Goal: Task Accomplishment & Management: Manage account settings

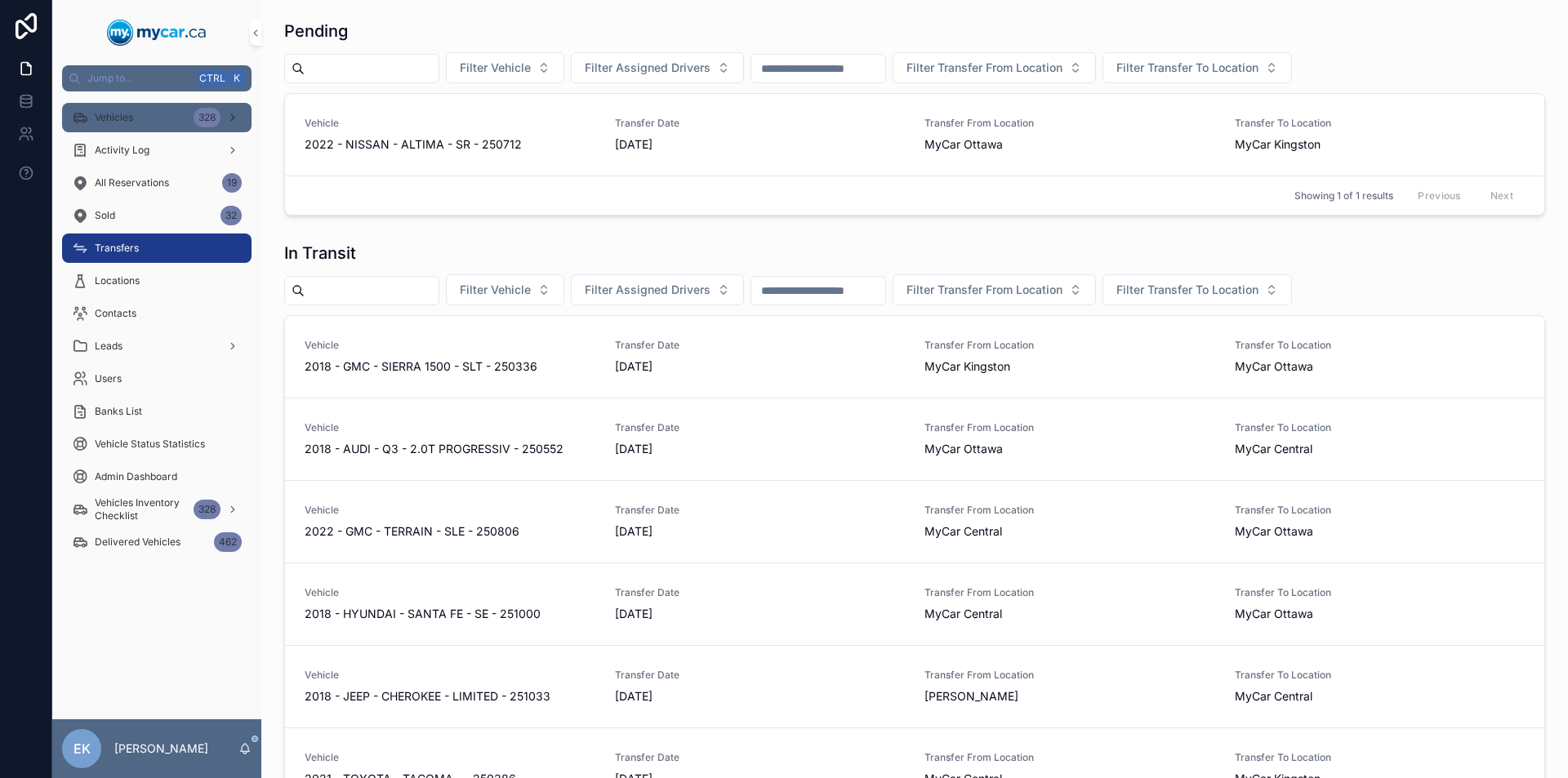
click at [164, 116] on div "Vehicles 328" at bounding box center [156, 117] width 169 height 26
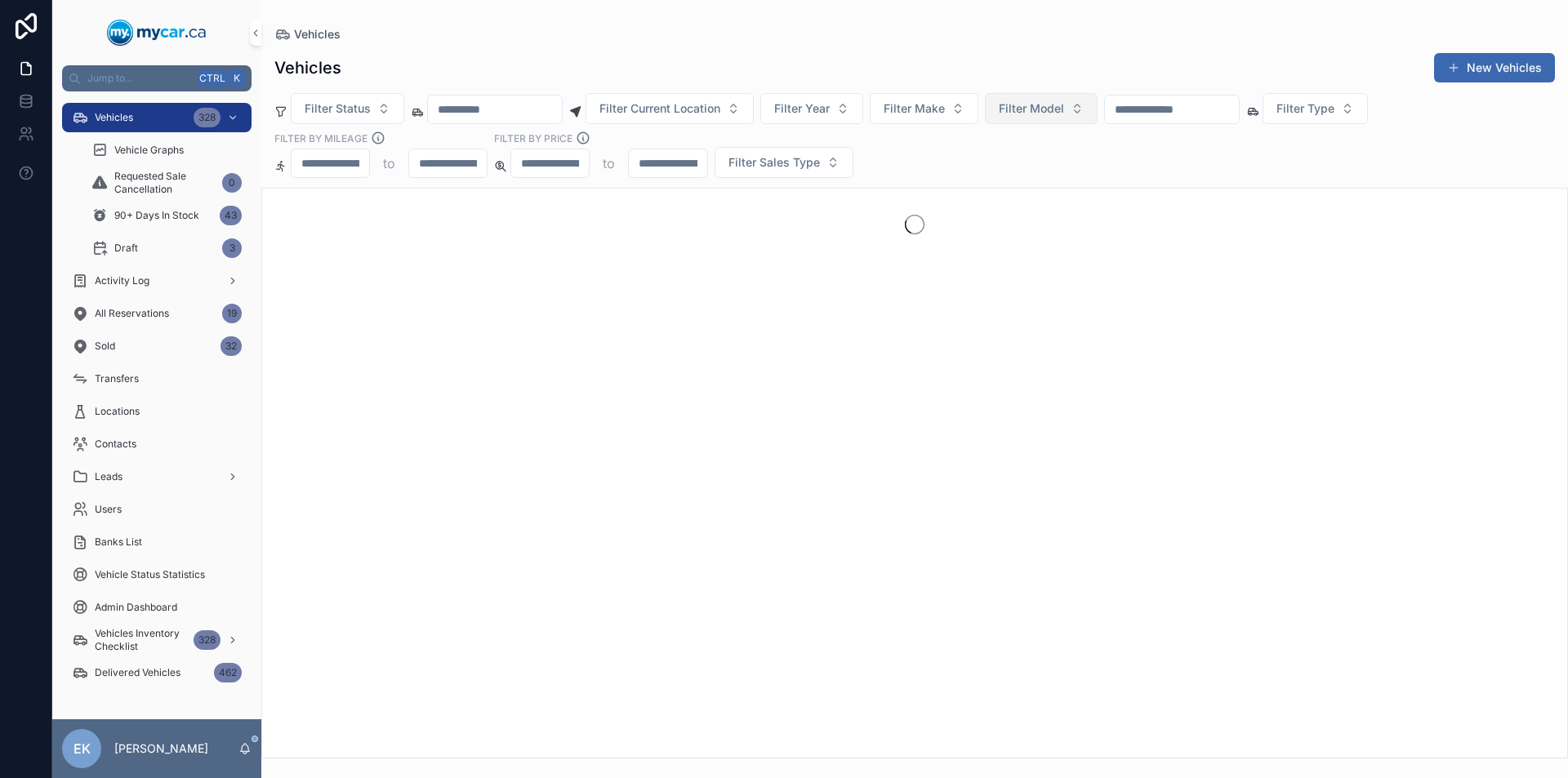
click at [1064, 112] on span "Filter Model" at bounding box center [1031, 108] width 65 height 16
click at [958, 114] on button "Filter Make" at bounding box center [924, 108] width 109 height 31
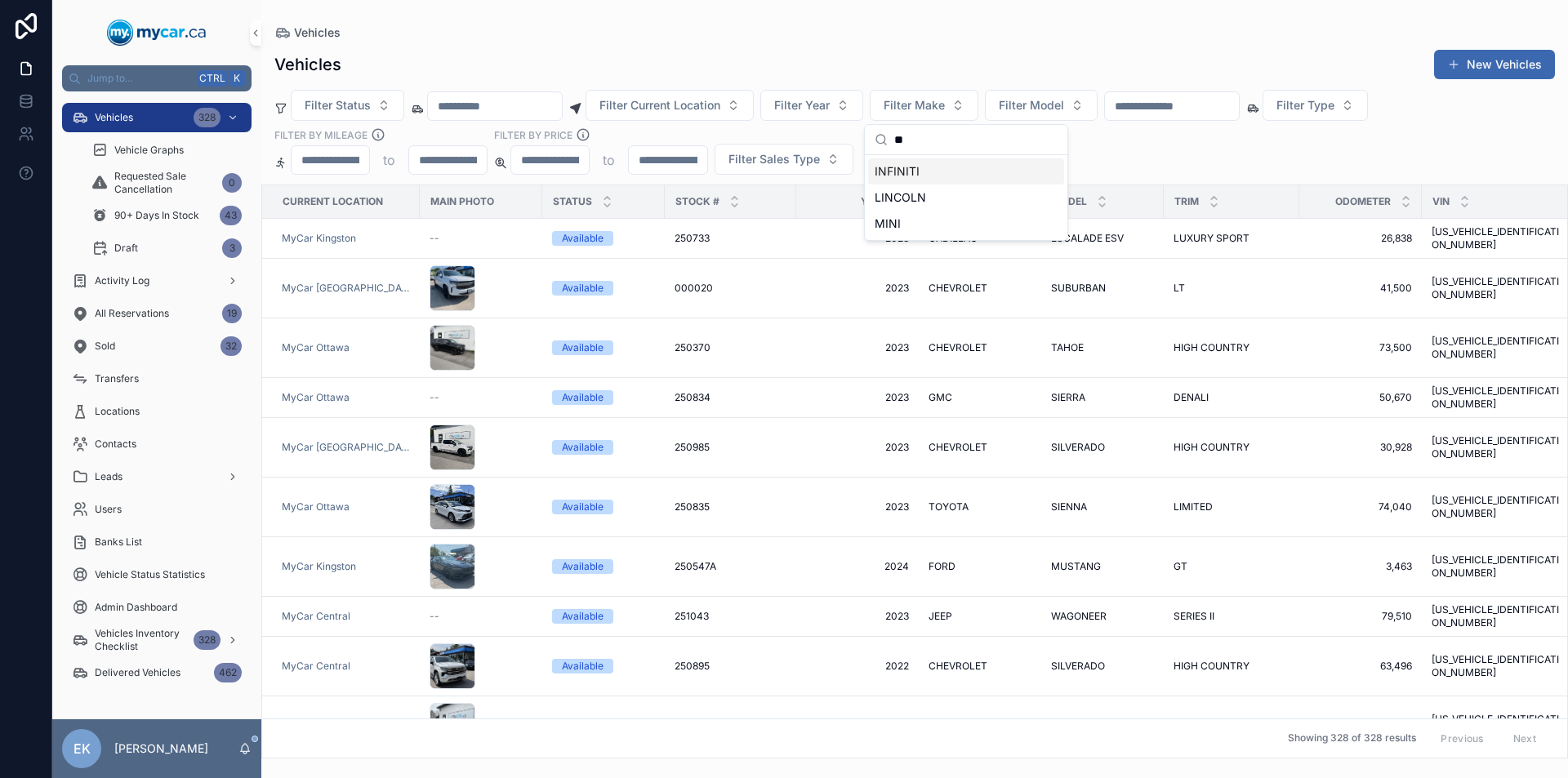
type input "**"
click at [912, 172] on span "INFINITI" at bounding box center [896, 171] width 45 height 16
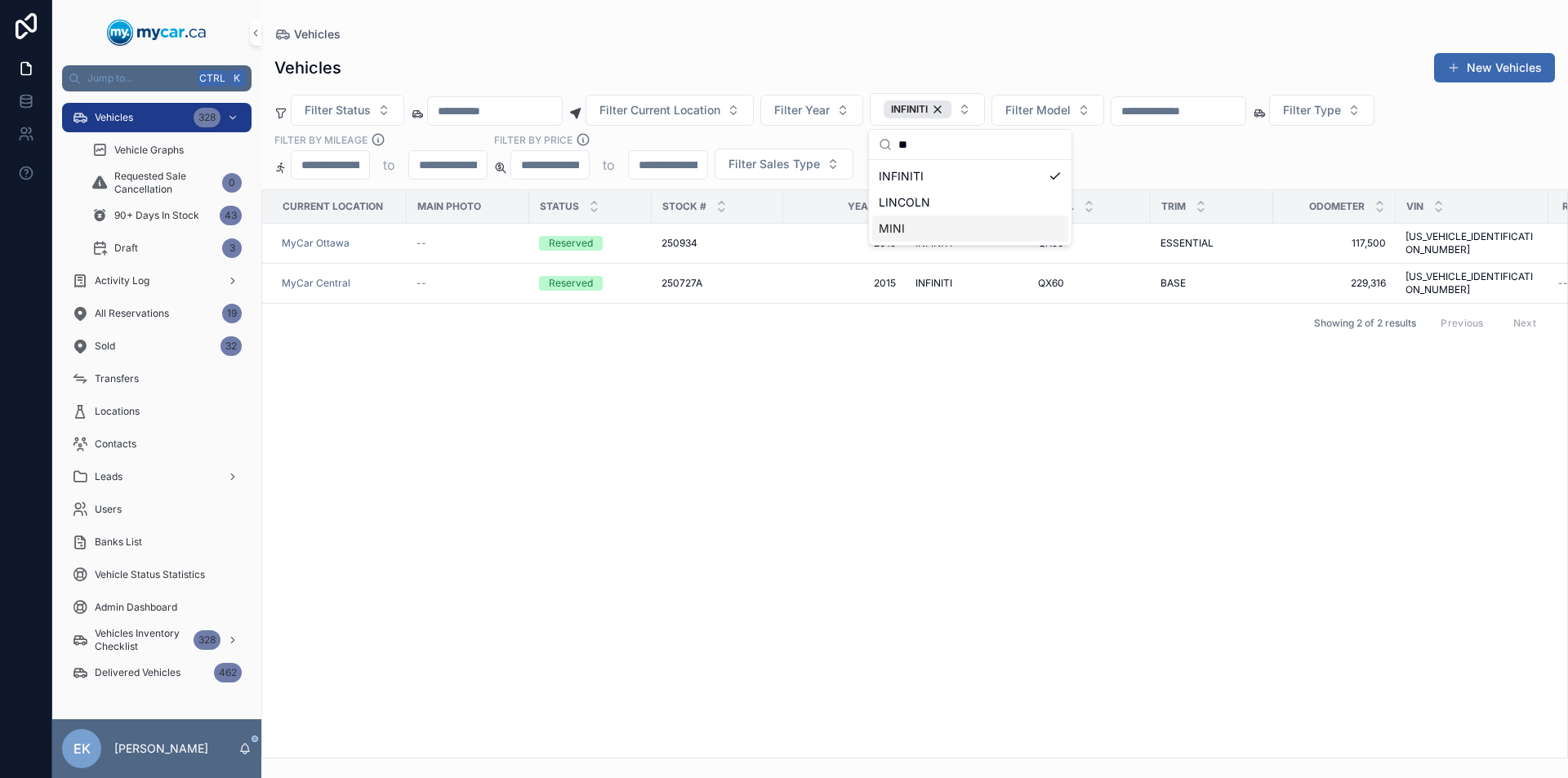
click at [878, 363] on div "Current Location Main Photo Status Stock # Year Make Model Trim Odometer VIN Re…" at bounding box center [915, 474] width 1305 height 567
click at [1053, 237] on span "QX50" at bounding box center [1050, 243] width 26 height 13
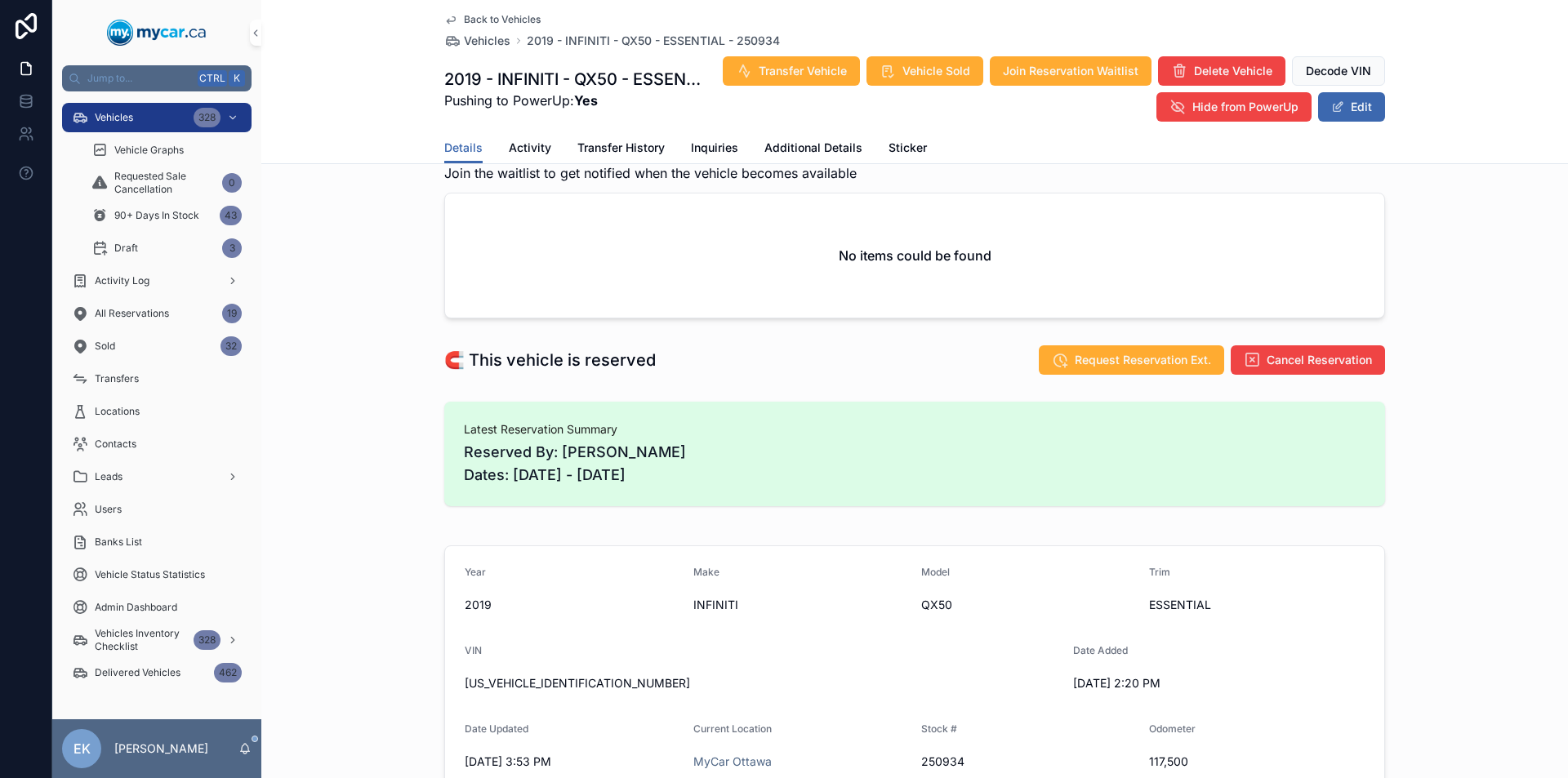
scroll to position [82, 0]
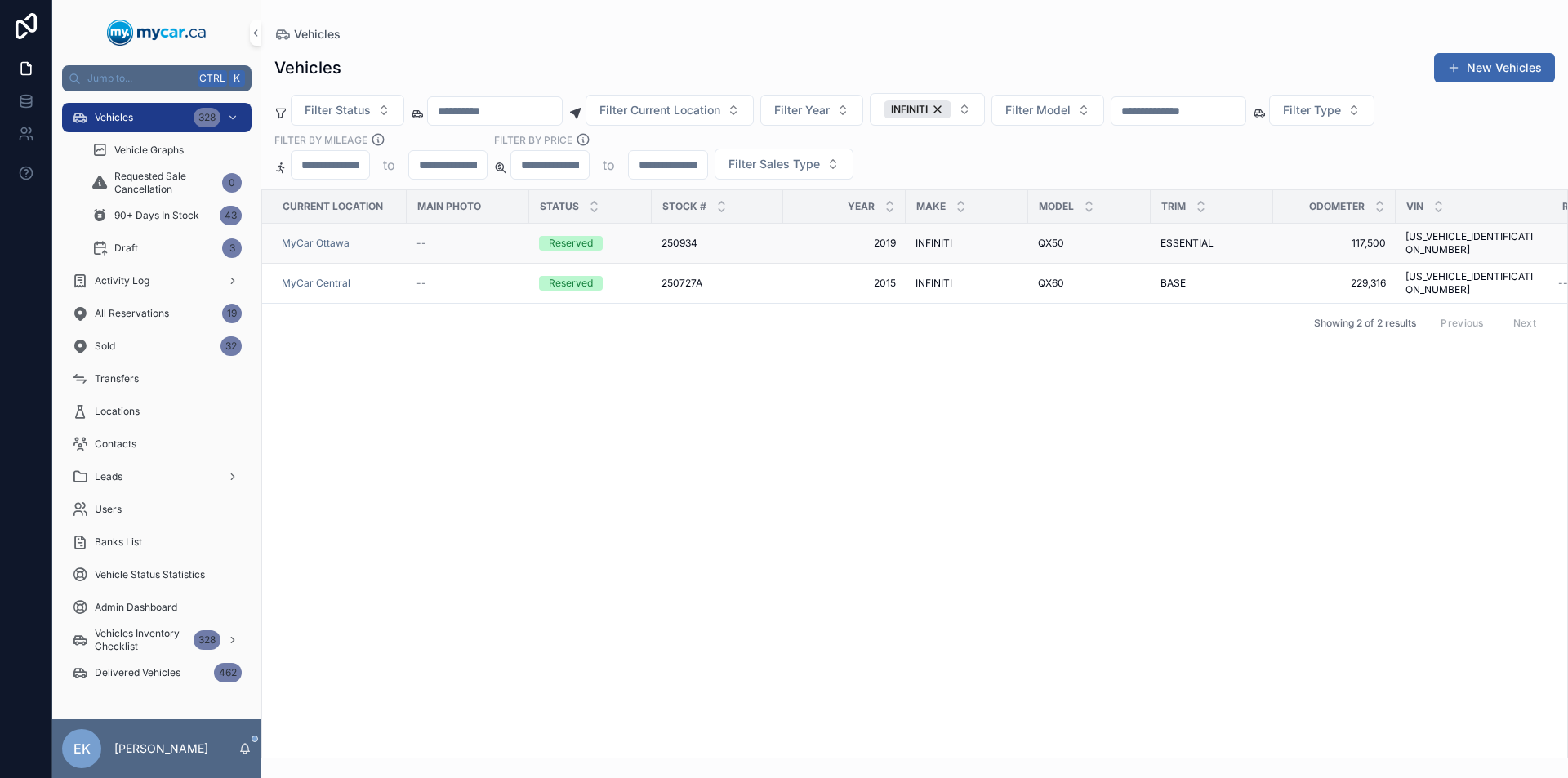
click at [930, 239] on span "INFINITI" at bounding box center [934, 243] width 37 height 13
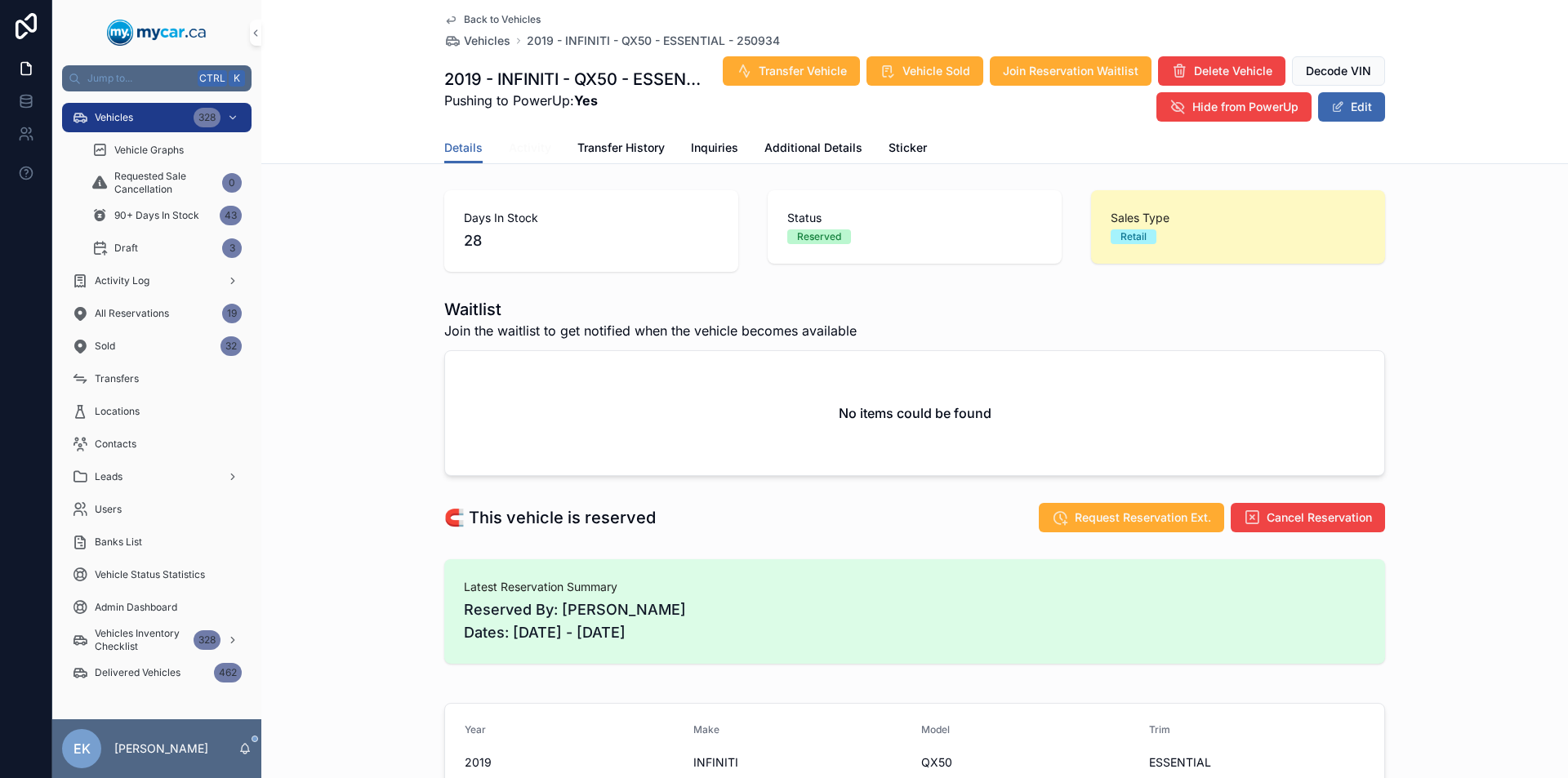
click at [537, 153] on span "Activity" at bounding box center [529, 148] width 42 height 16
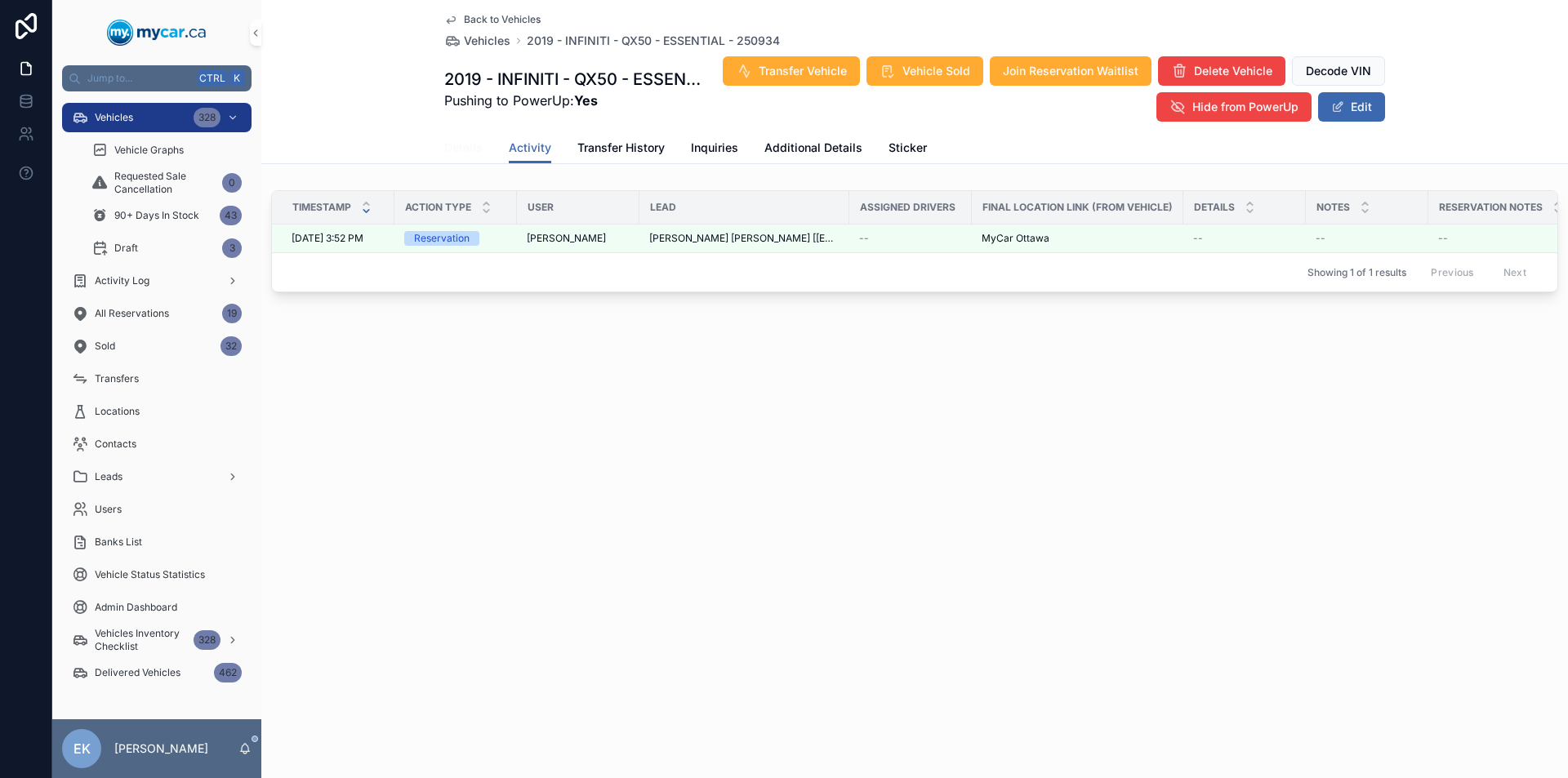
click at [476, 147] on span "Details" at bounding box center [464, 148] width 39 height 16
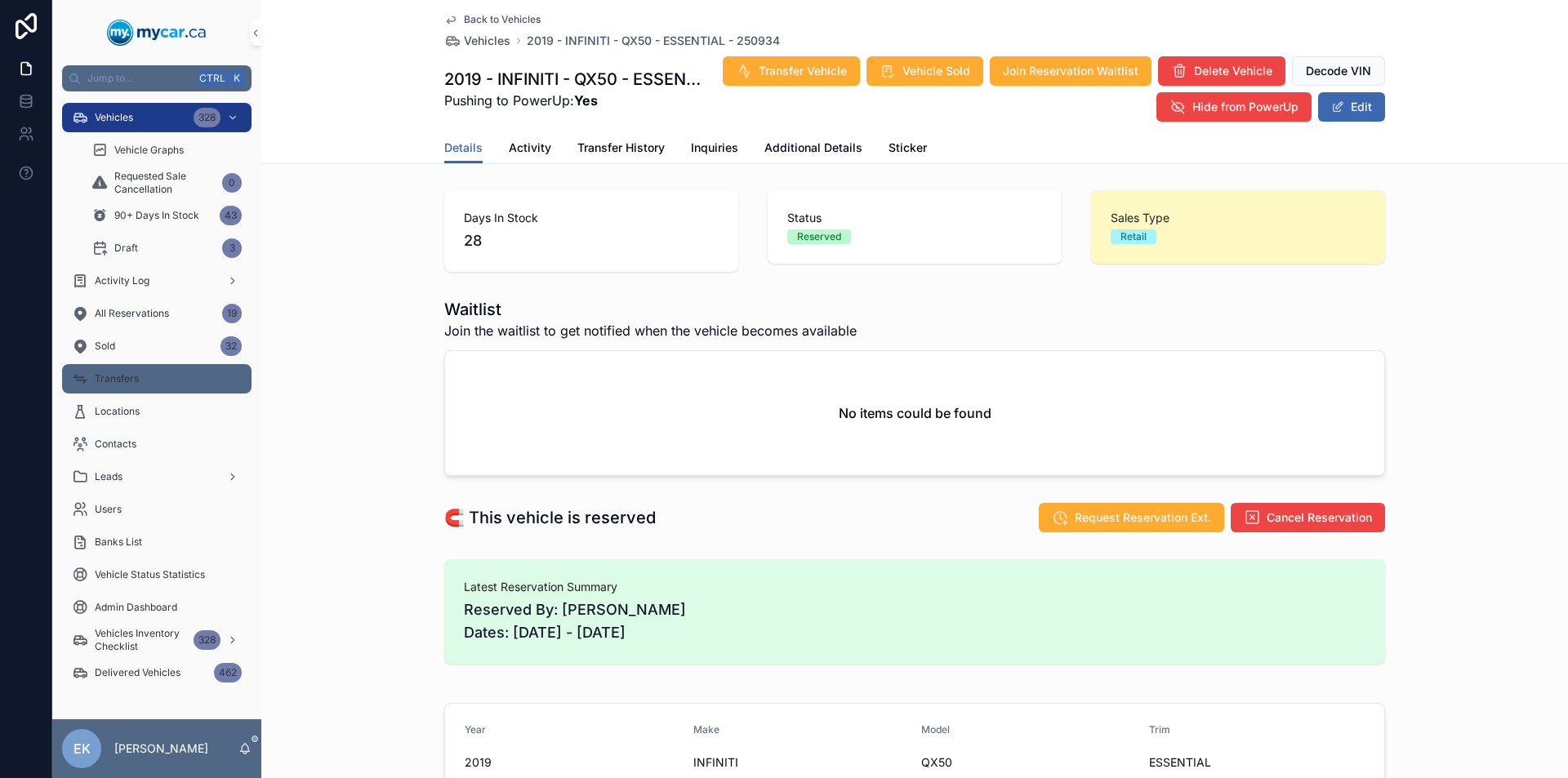
click at [131, 376] on span "Transfers" at bounding box center [116, 378] width 44 height 13
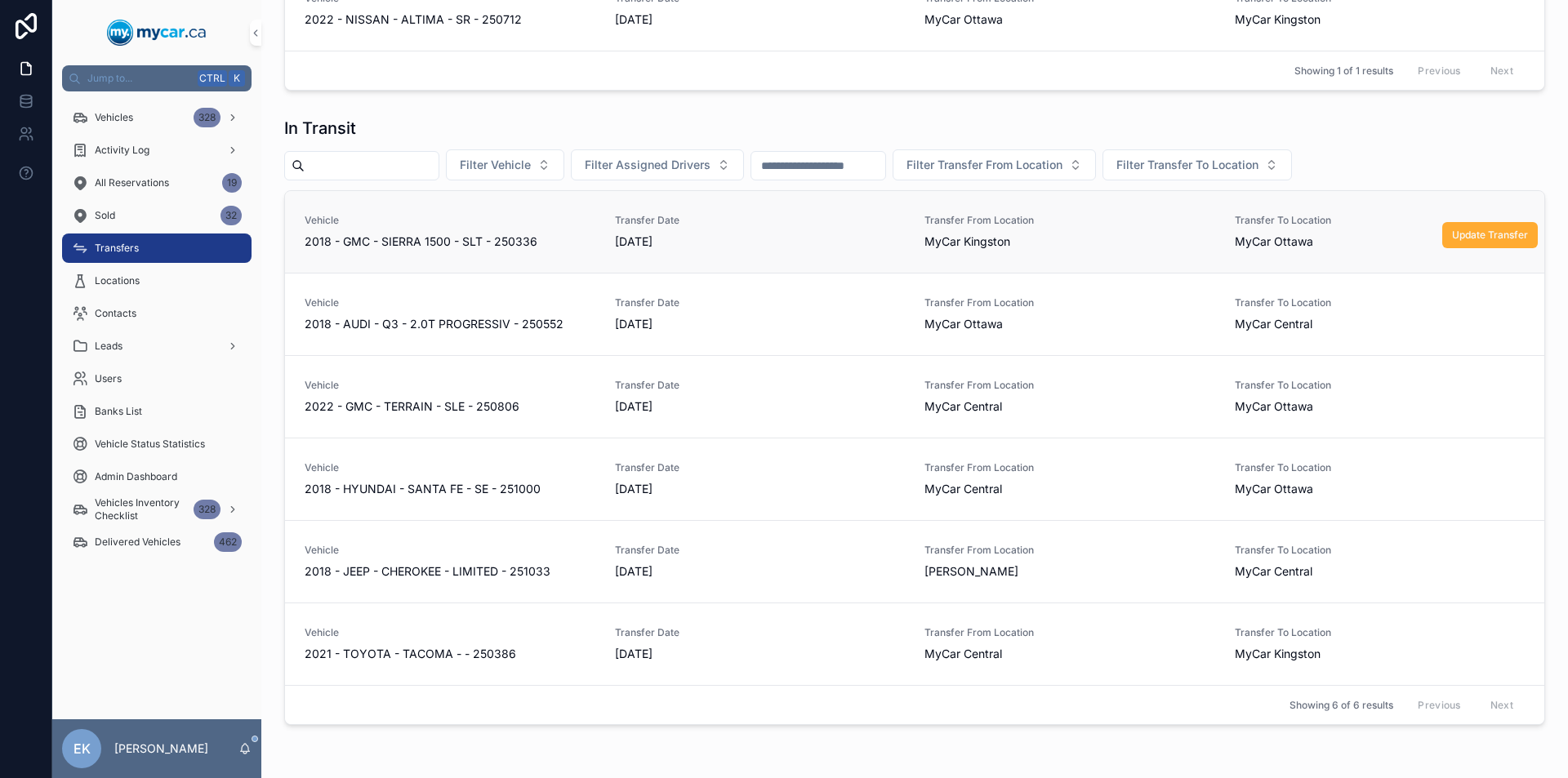
scroll to position [82, 0]
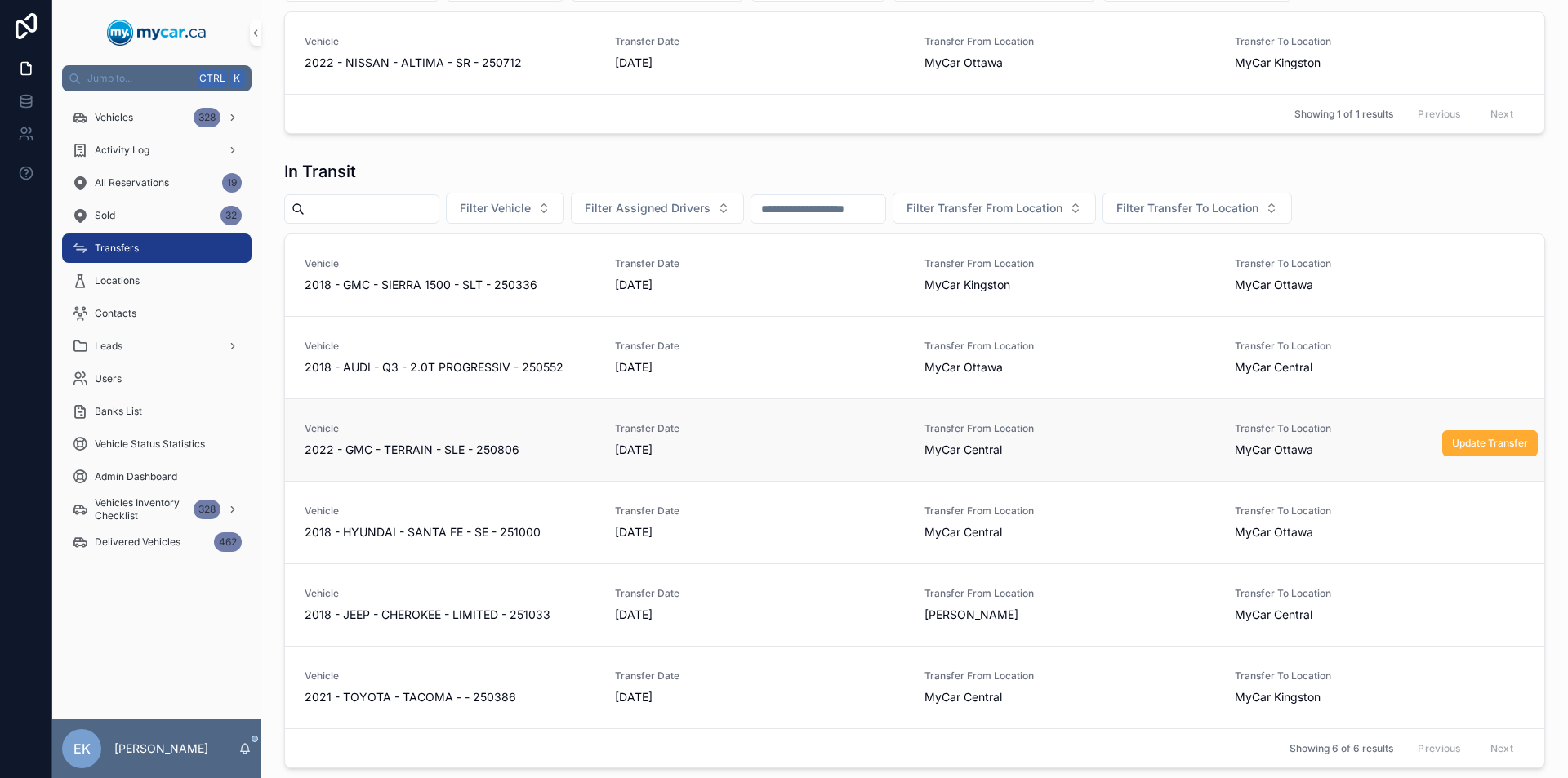
click at [818, 447] on span "[DATE]" at bounding box center [760, 449] width 291 height 16
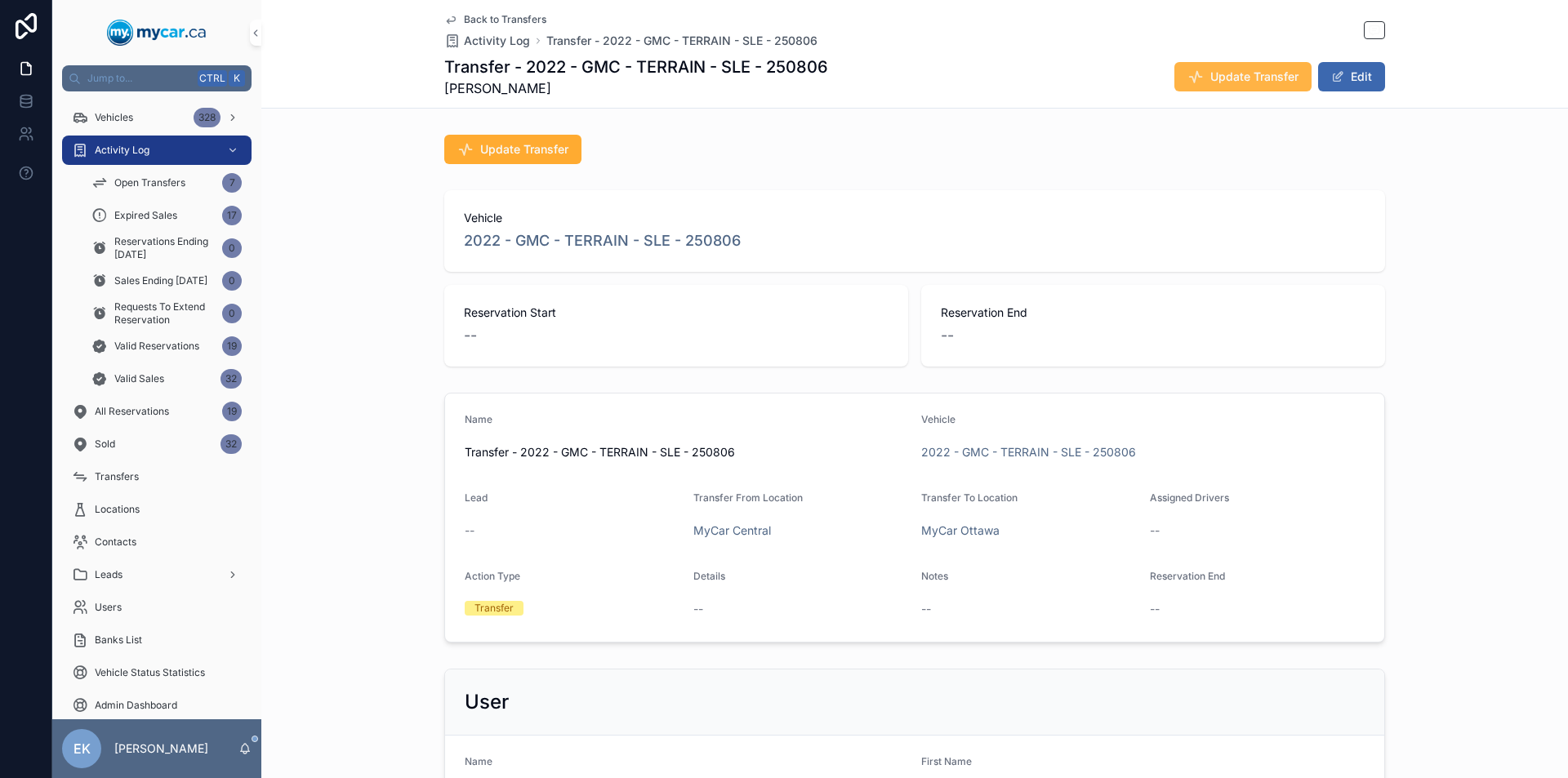
click at [1187, 71] on icon "scrollable content" at bounding box center [1195, 76] width 16 height 16
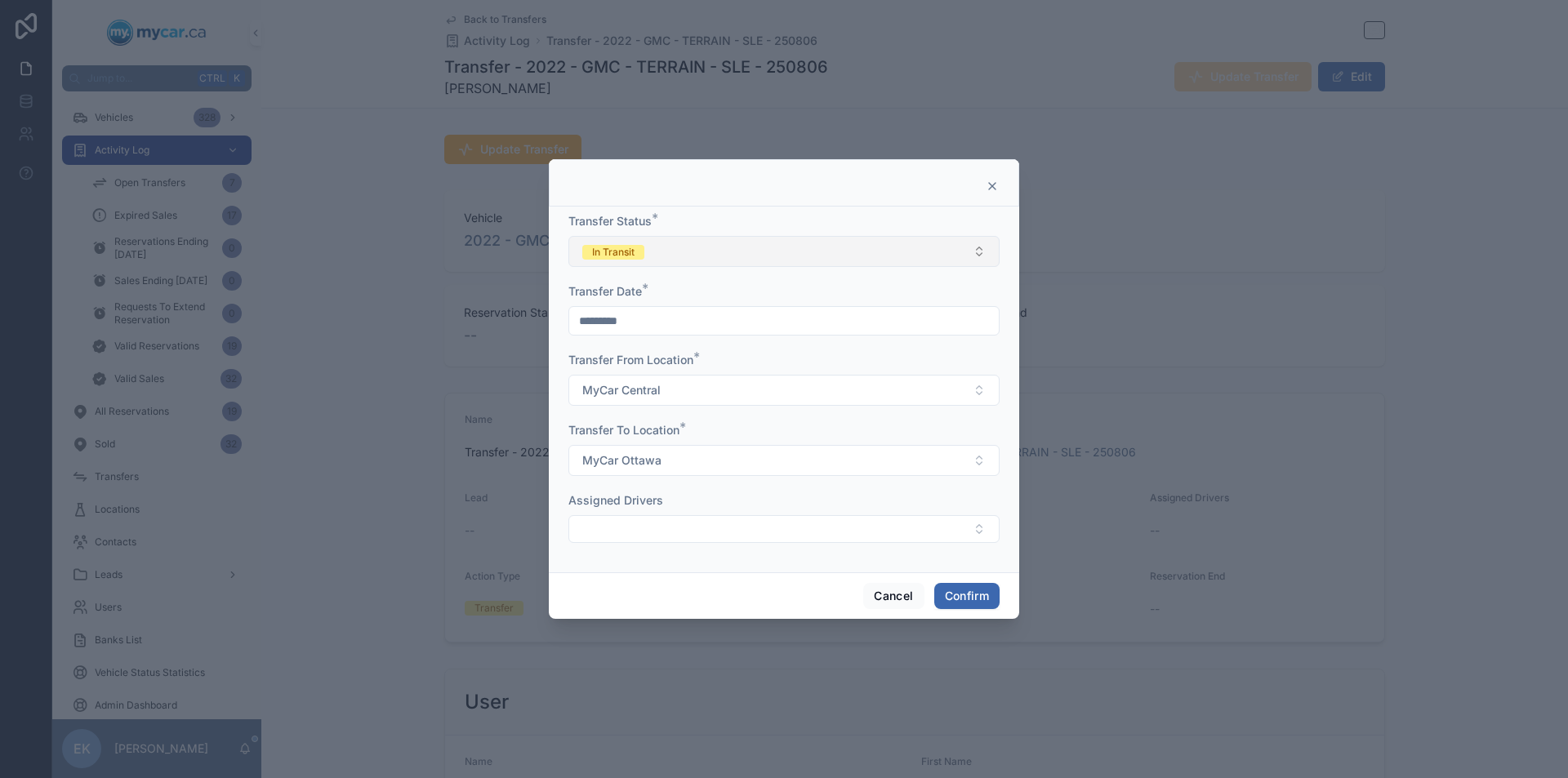
click at [980, 249] on button "In Transit" at bounding box center [783, 251] width 431 height 31
click at [632, 362] on div "Completed" at bounding box center [614, 365] width 51 height 14
click at [963, 593] on button "Confirm" at bounding box center [966, 596] width 65 height 26
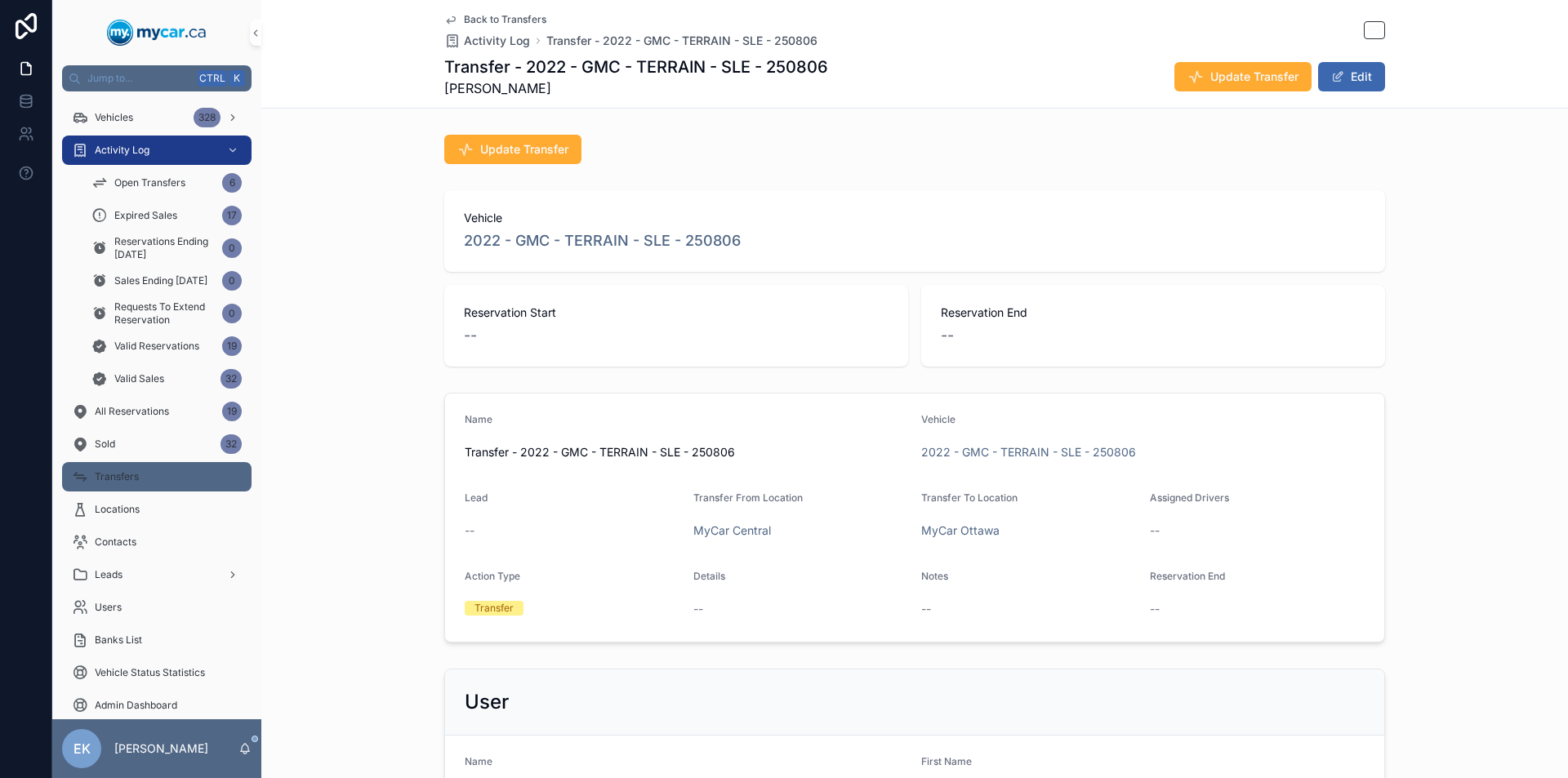
click at [120, 477] on span "Transfers" at bounding box center [116, 476] width 44 height 13
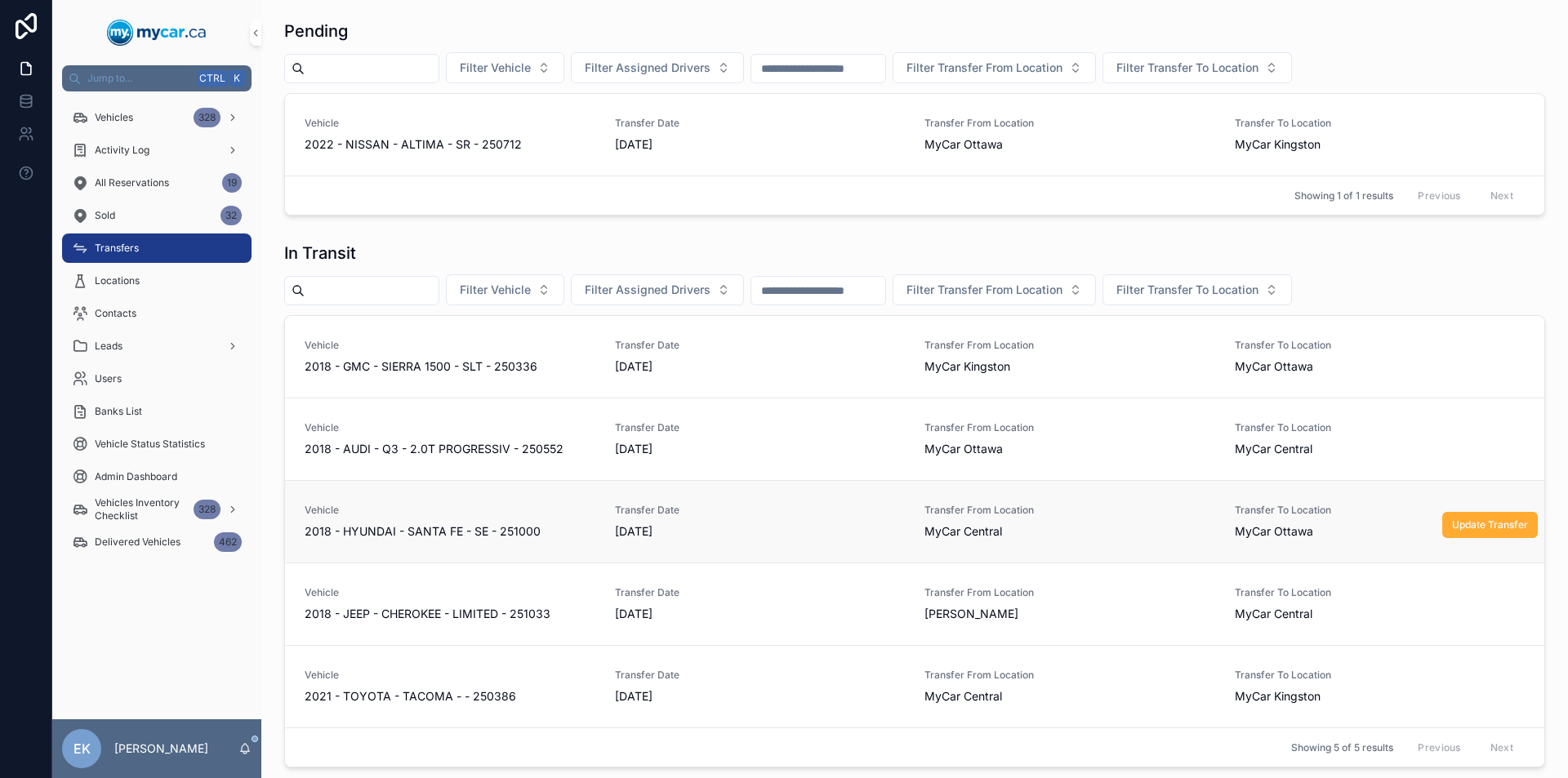
click at [484, 498] on link "Vehicle 2018 - HYUNDAI - [GEOGRAPHIC_DATA] - SE - 251000 Transfer Date [DATE] T…" at bounding box center [915, 522] width 1259 height 83
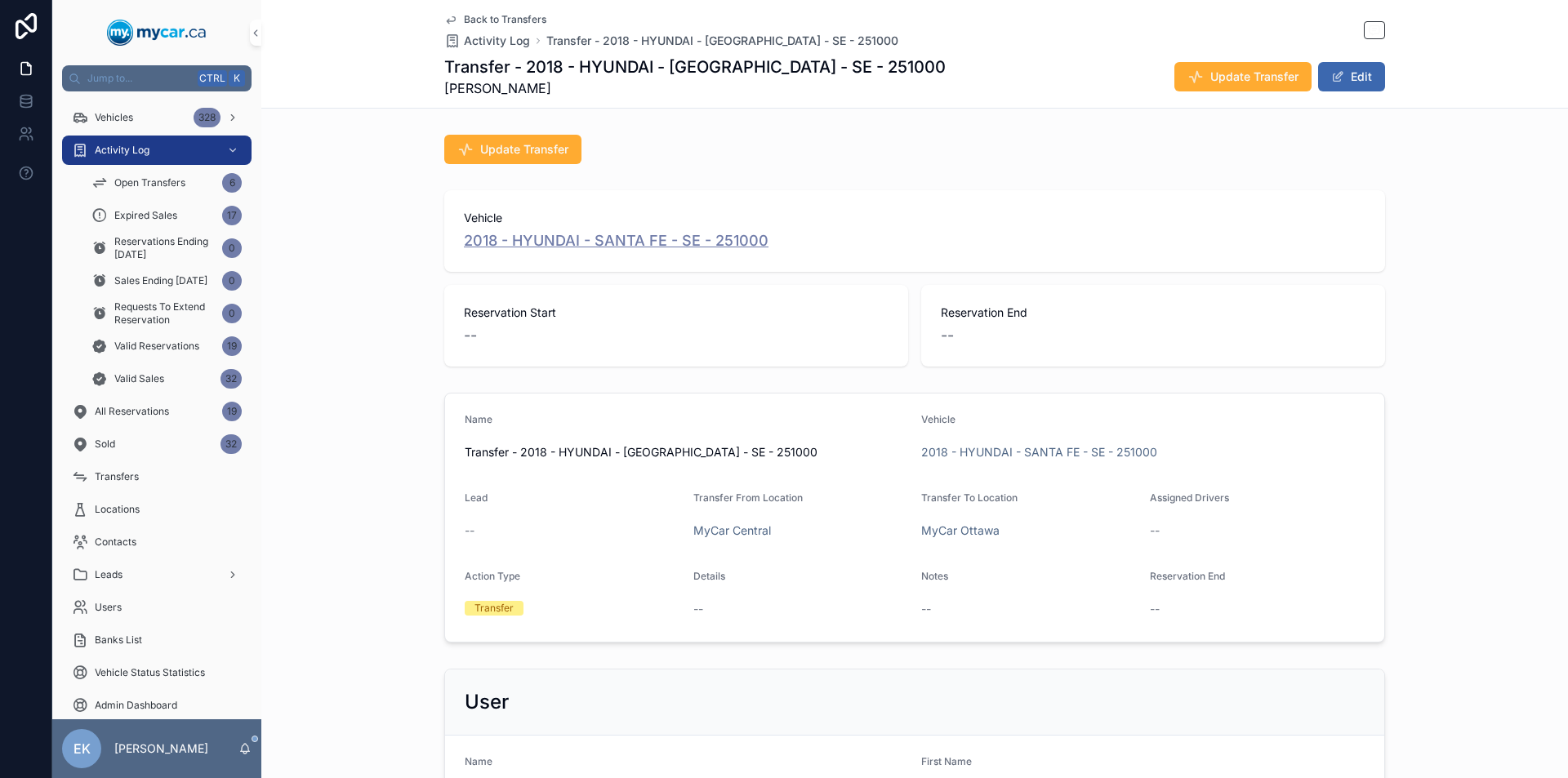
click at [638, 235] on span "2018 - HYUNDAI - SANTA FE - SE - 251000" at bounding box center [615, 240] width 304 height 23
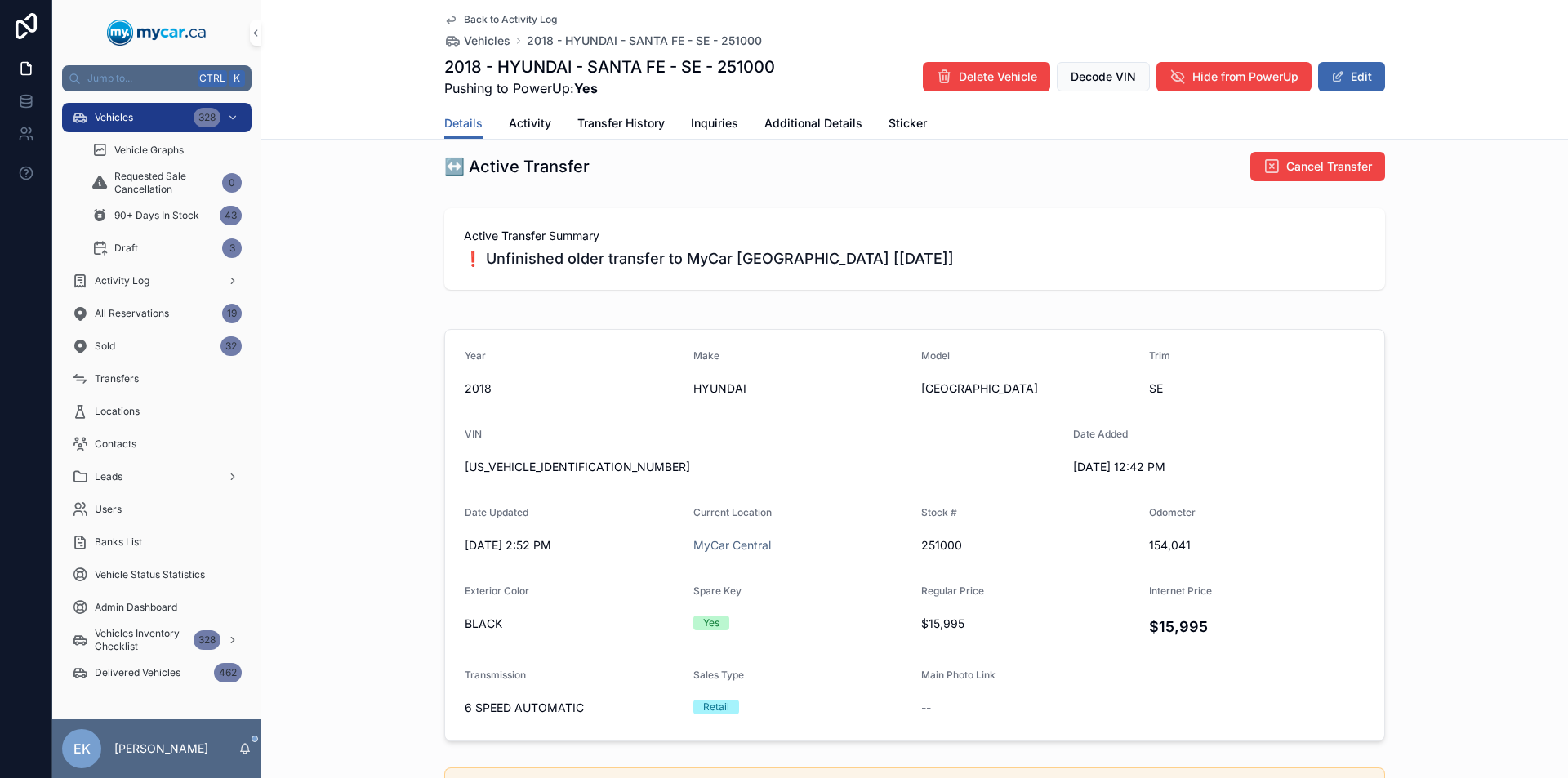
scroll to position [408, 0]
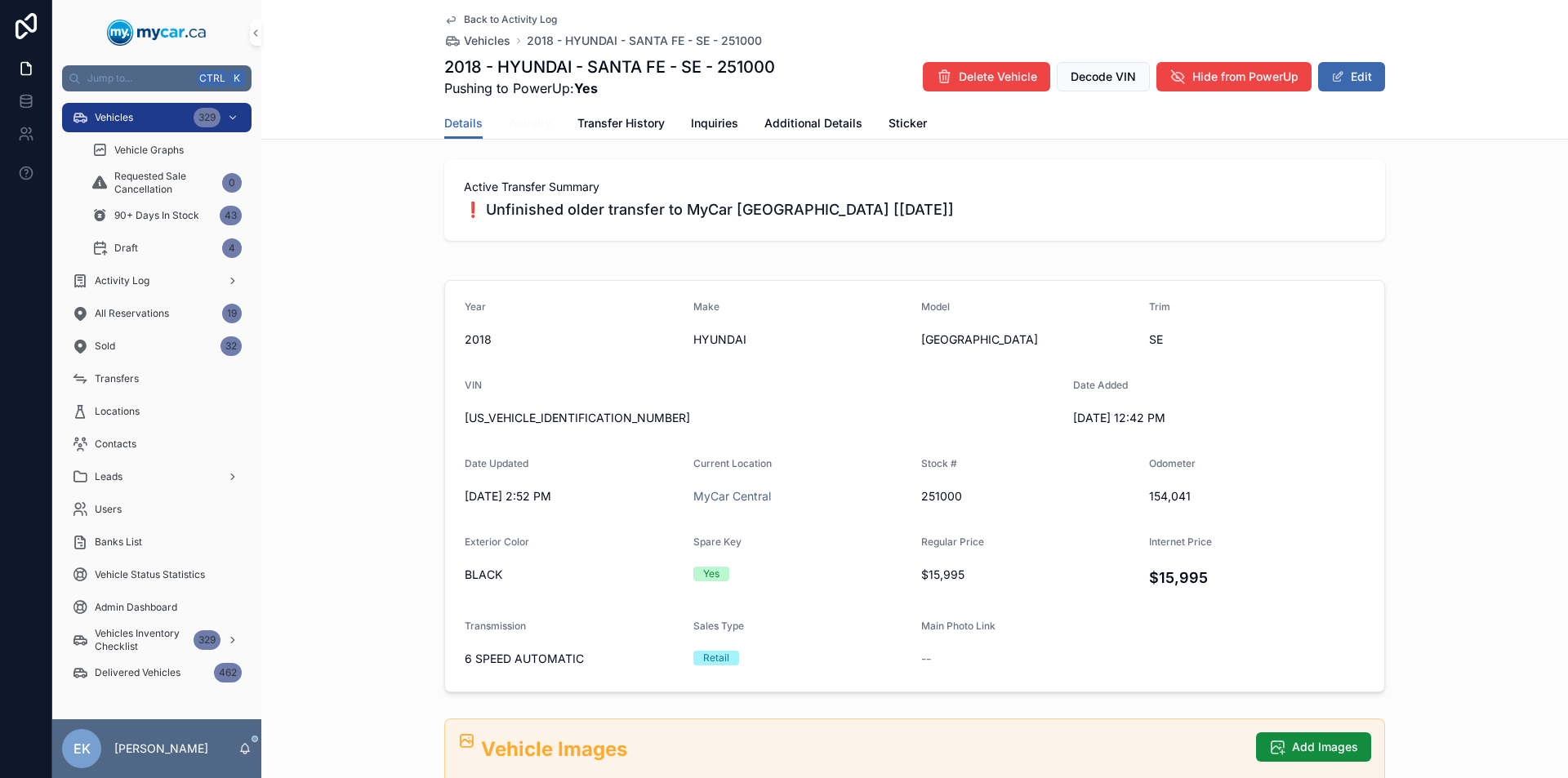
click at [524, 127] on span "Activity" at bounding box center [529, 123] width 42 height 16
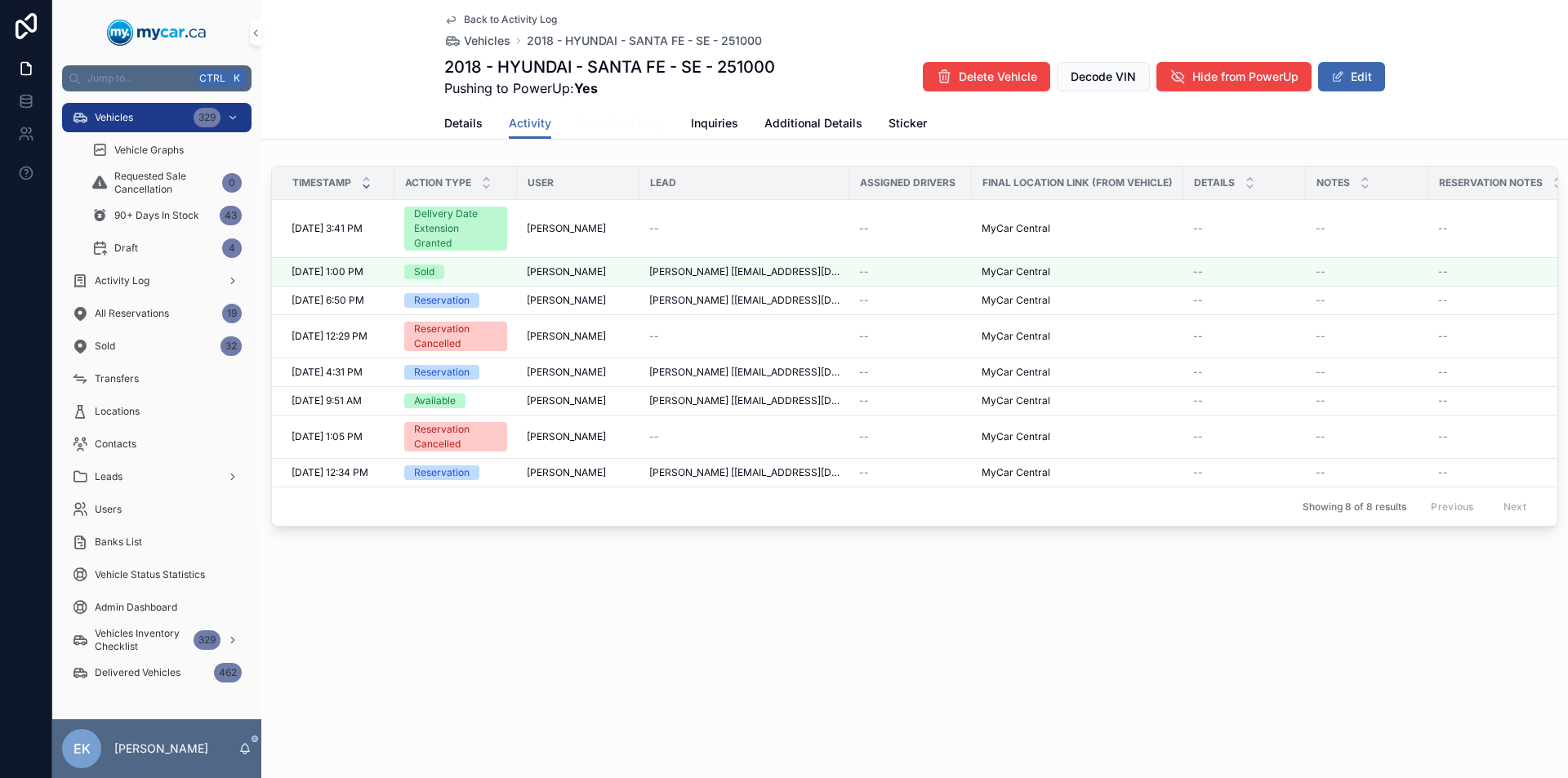
click at [614, 122] on span "Transfer History" at bounding box center [621, 123] width 88 height 16
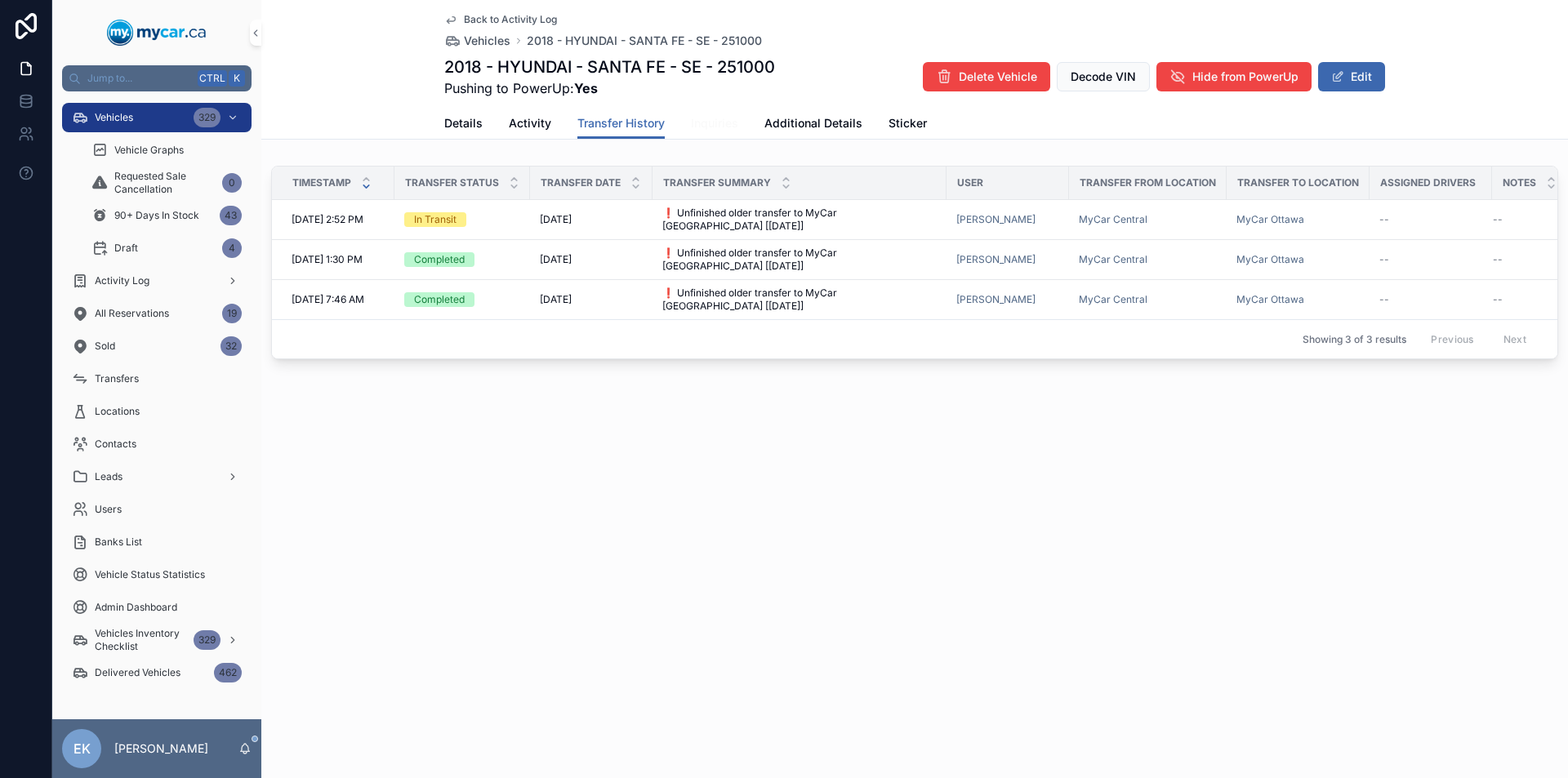
click at [704, 122] on span "Inquiries" at bounding box center [715, 123] width 47 height 16
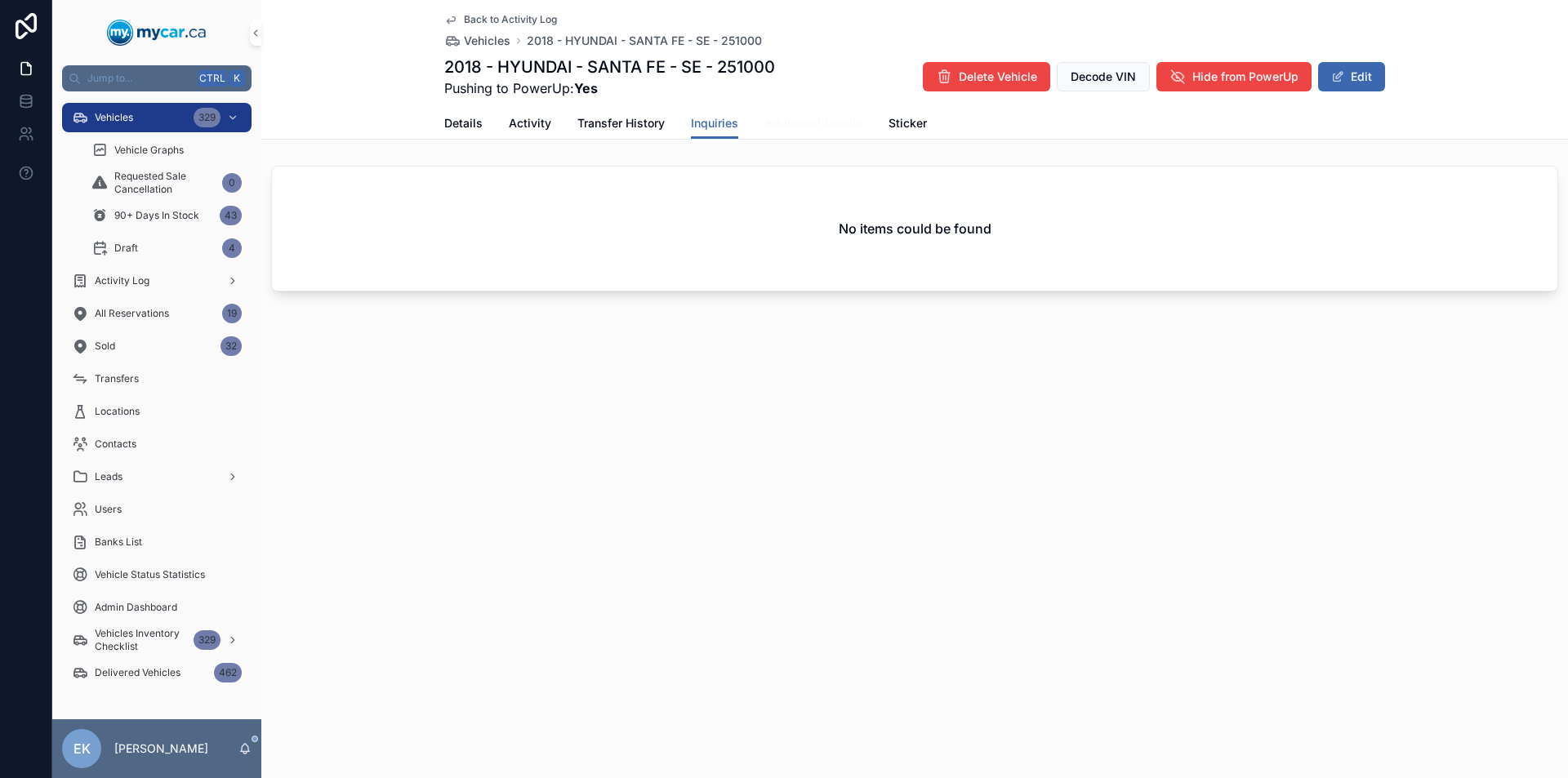
click at [805, 122] on span "Additional Details" at bounding box center [814, 123] width 98 height 16
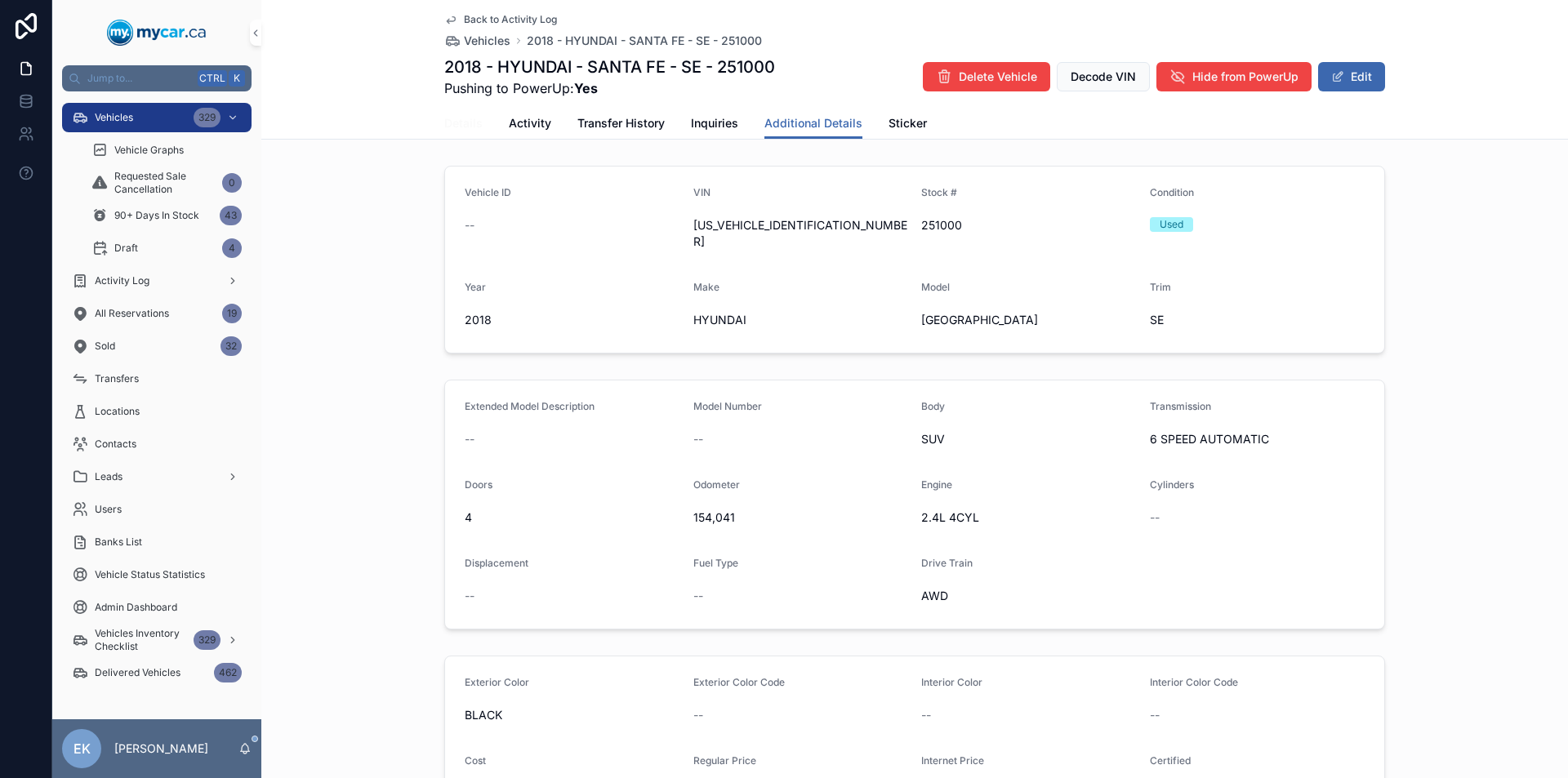
click at [454, 125] on span "Details" at bounding box center [464, 123] width 39 height 16
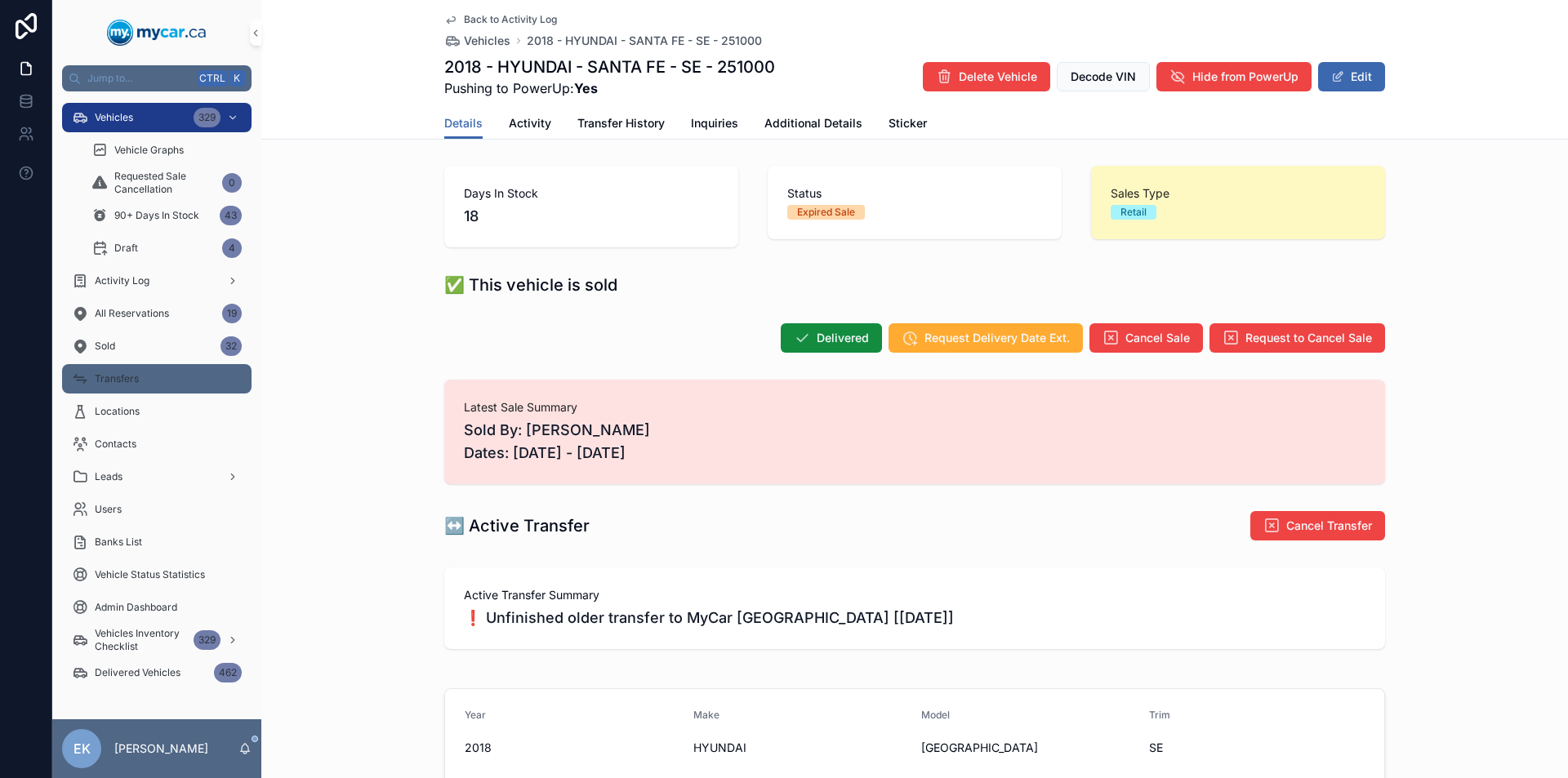
click at [158, 381] on div "Transfers" at bounding box center [156, 378] width 169 height 26
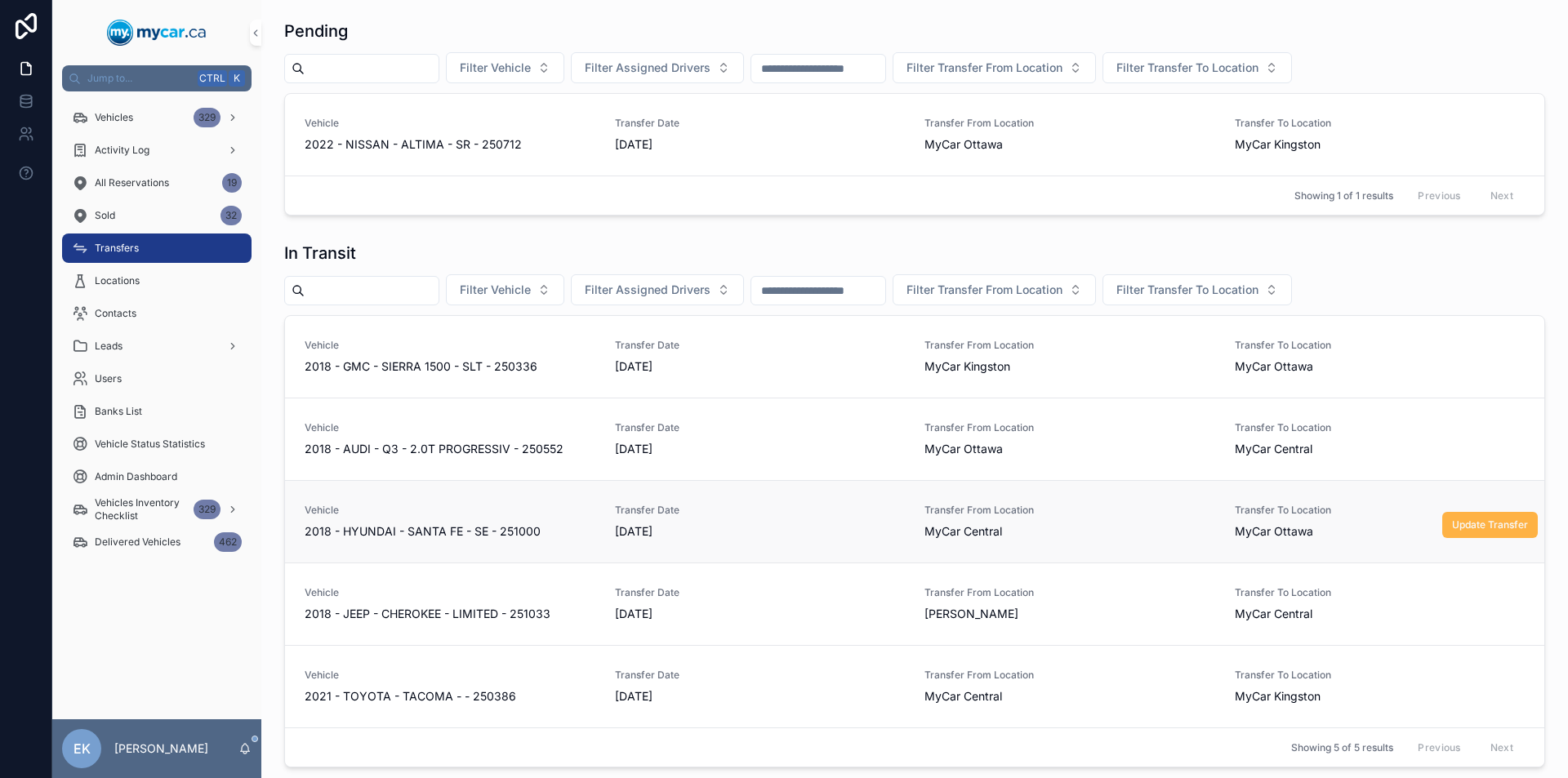
click at [1484, 523] on span "Update Transfer" at bounding box center [1490, 524] width 76 height 13
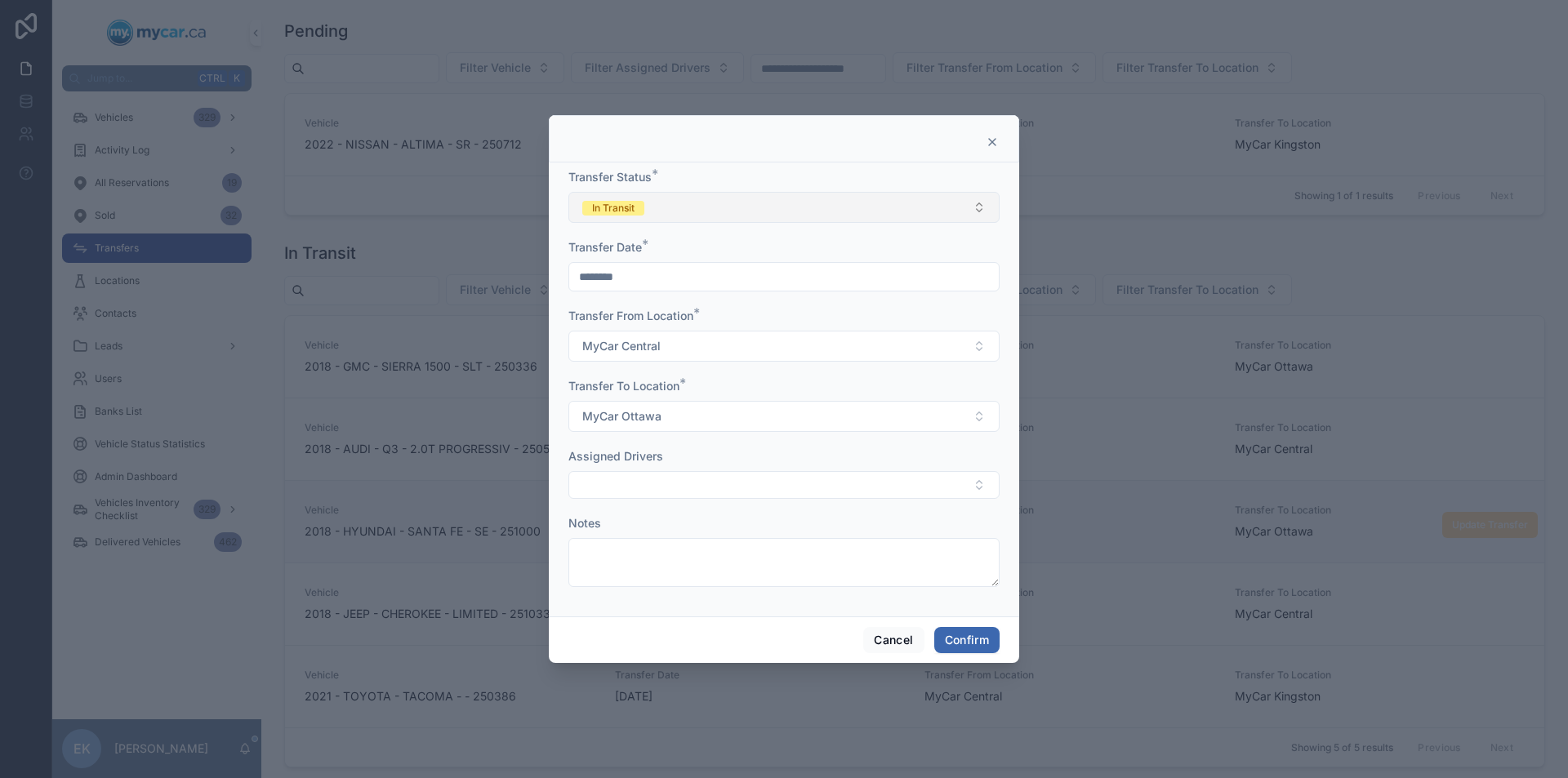
click at [978, 206] on button "In Transit" at bounding box center [783, 207] width 431 height 31
click at [626, 322] on div "Completed" at bounding box center [614, 321] width 51 height 14
click at [984, 641] on button "Confirm" at bounding box center [966, 640] width 65 height 26
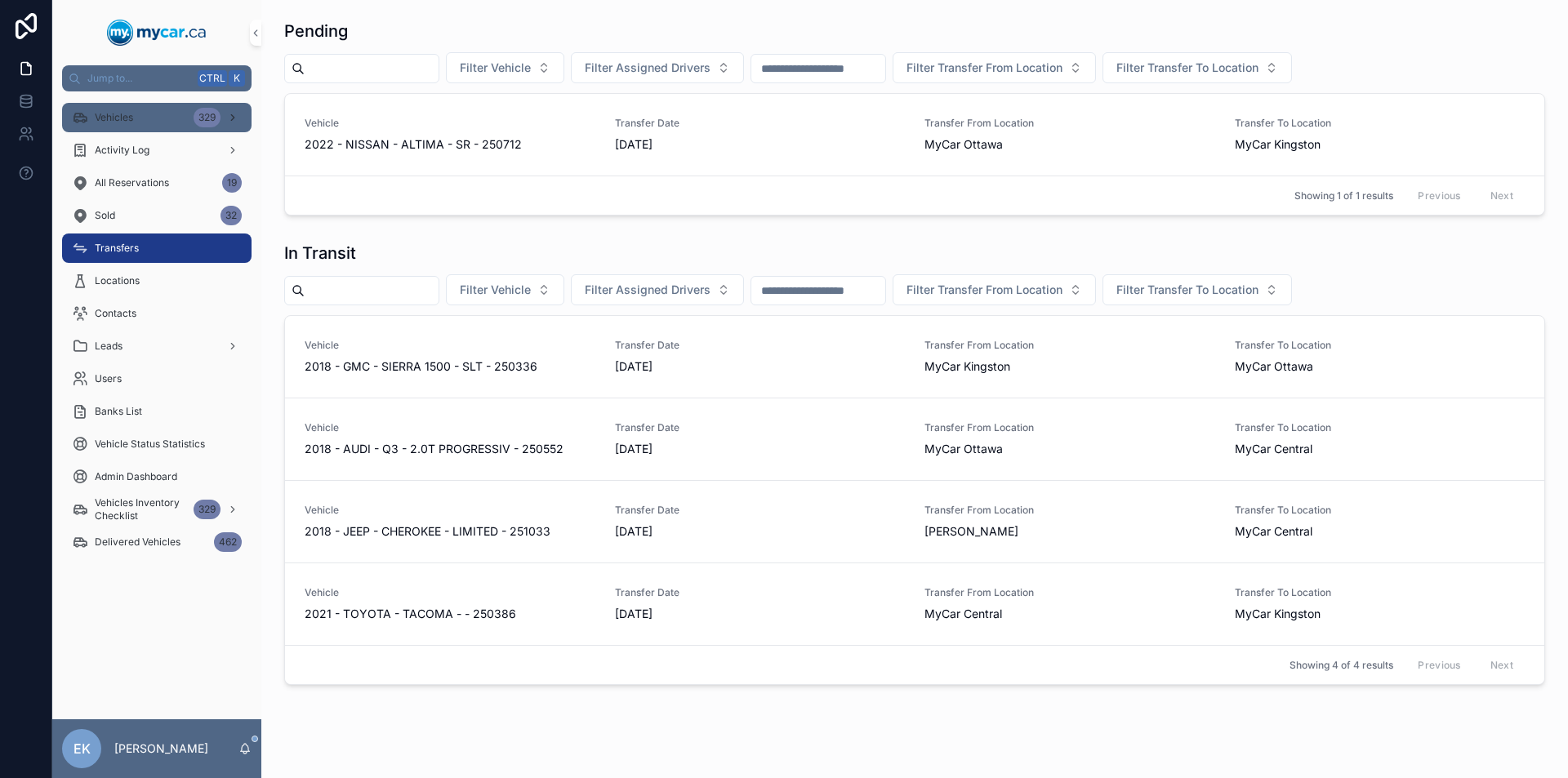
click at [222, 115] on div "329" at bounding box center [217, 117] width 48 height 26
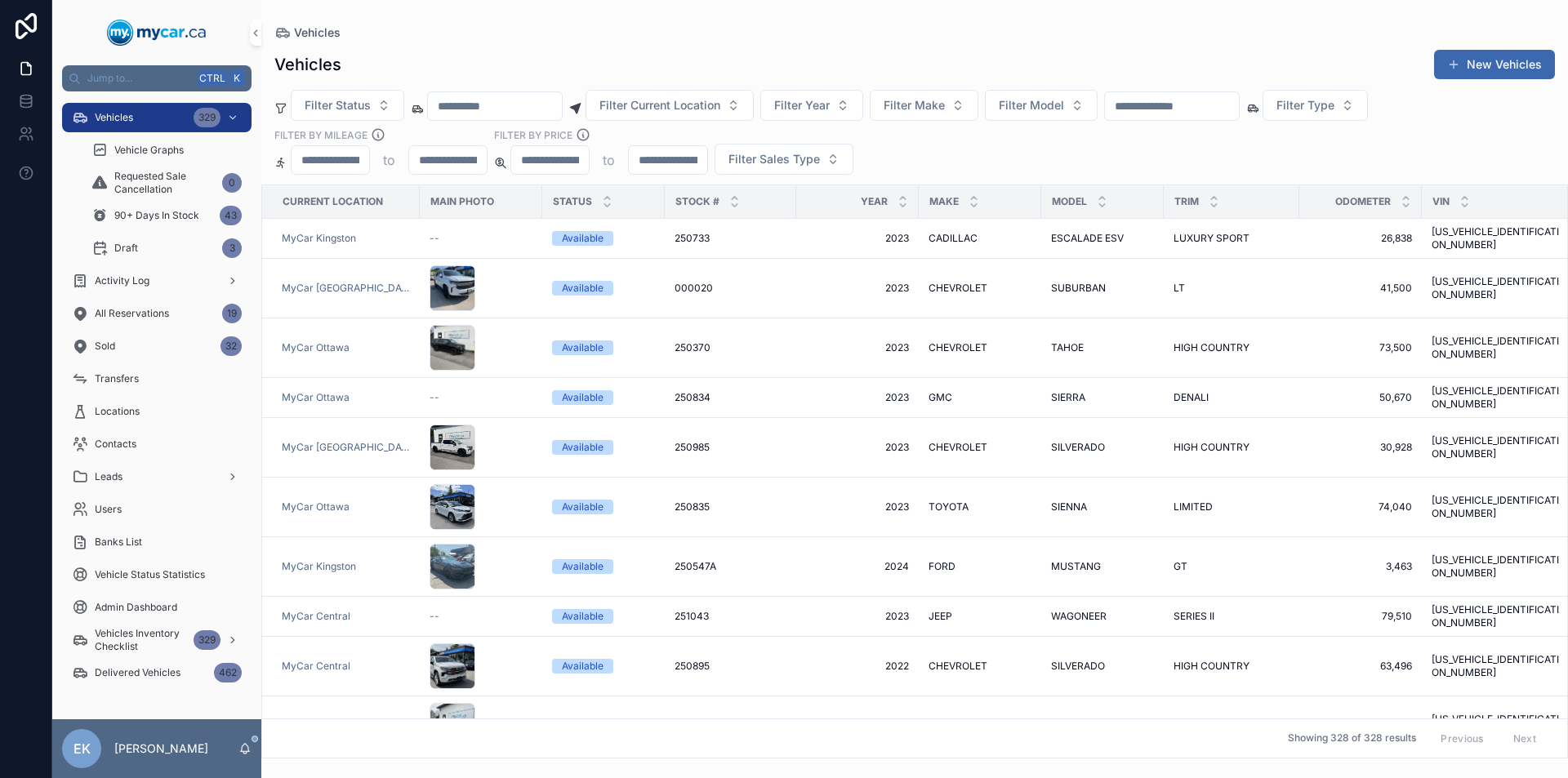
click at [1178, 105] on input "scrollable content" at bounding box center [1172, 105] width 134 height 23
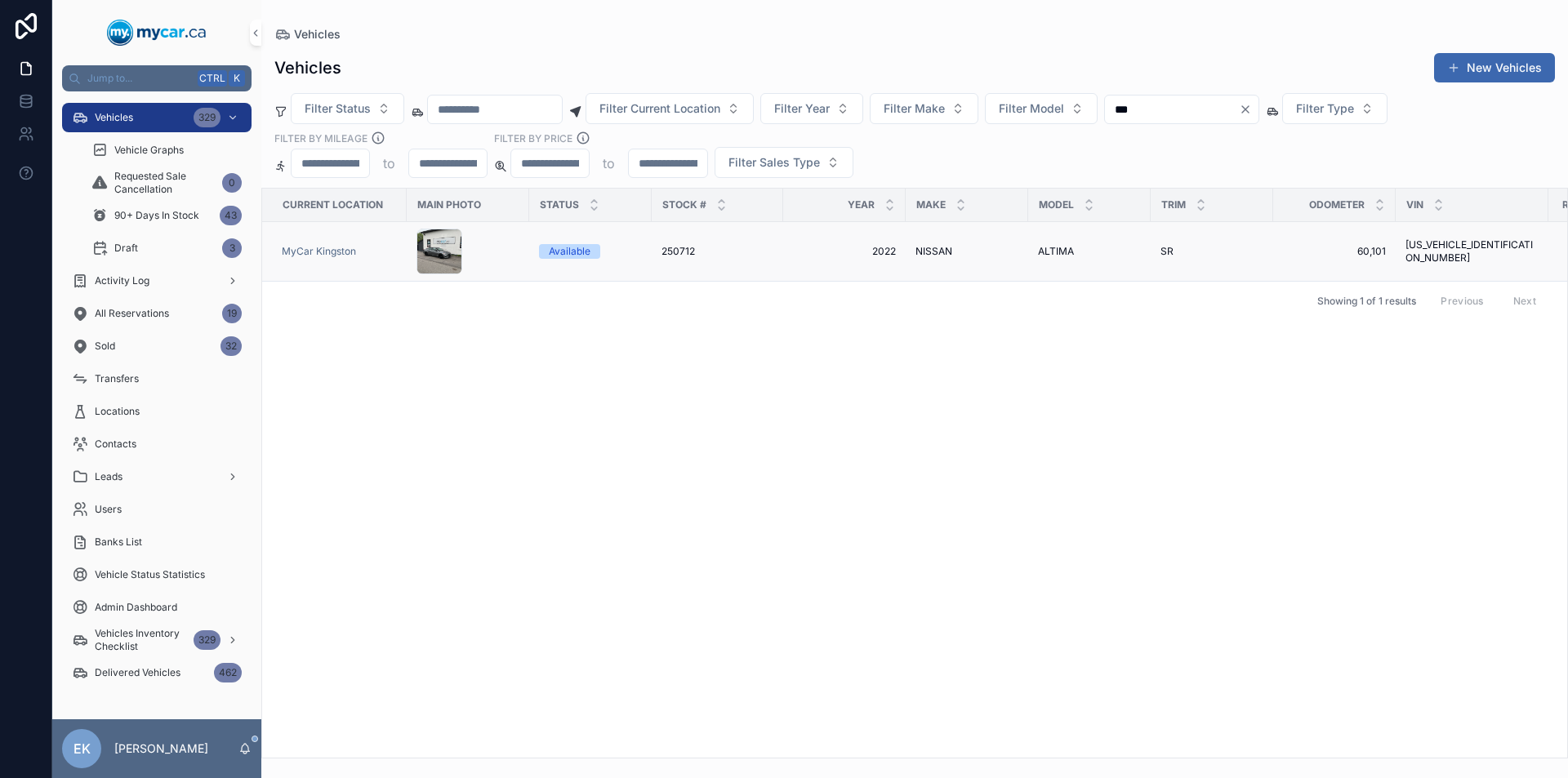
type input "***"
click at [1062, 253] on span "ALTIMA" at bounding box center [1055, 251] width 36 height 13
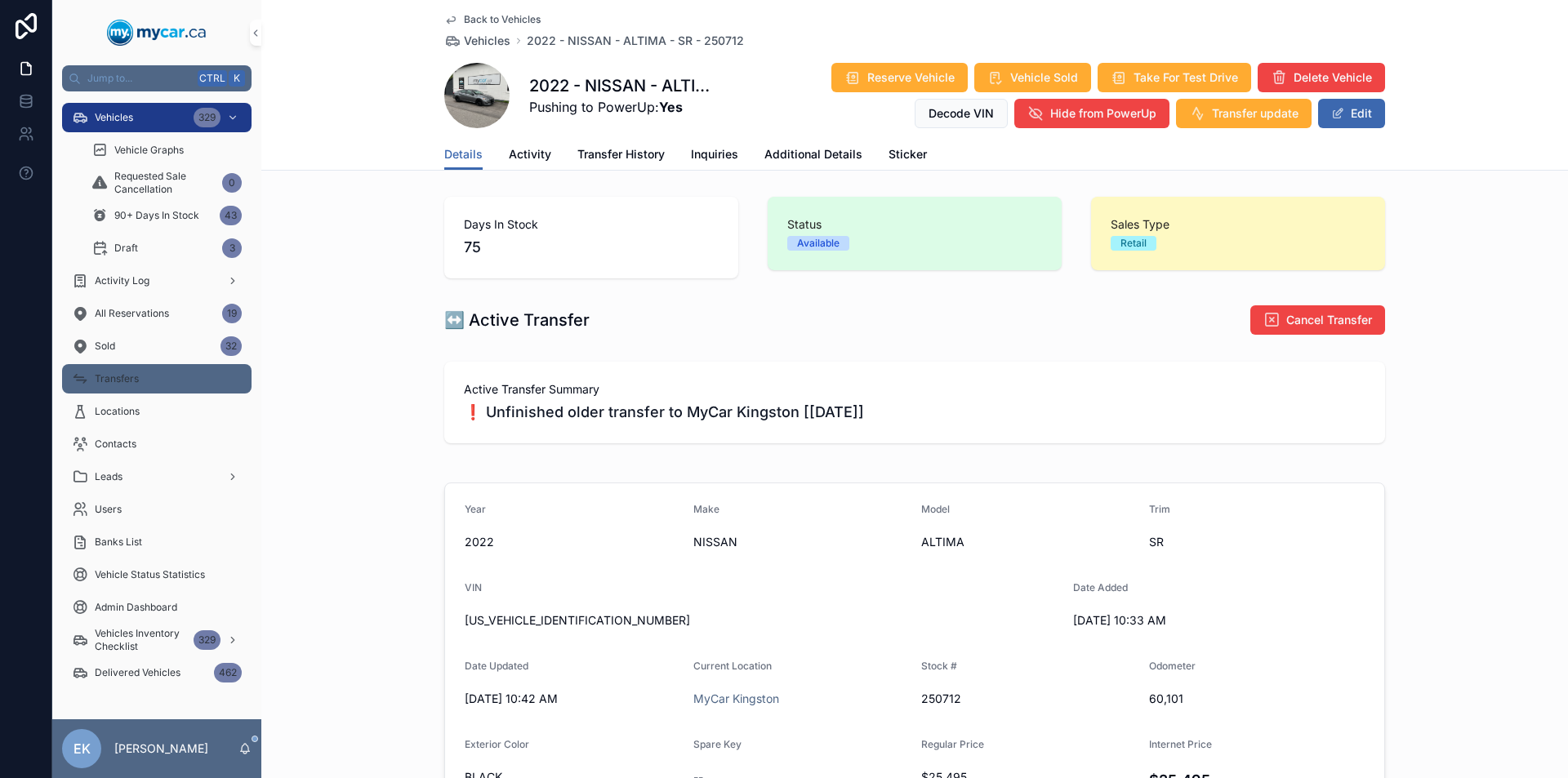
click at [143, 378] on div "Transfers" at bounding box center [156, 378] width 169 height 26
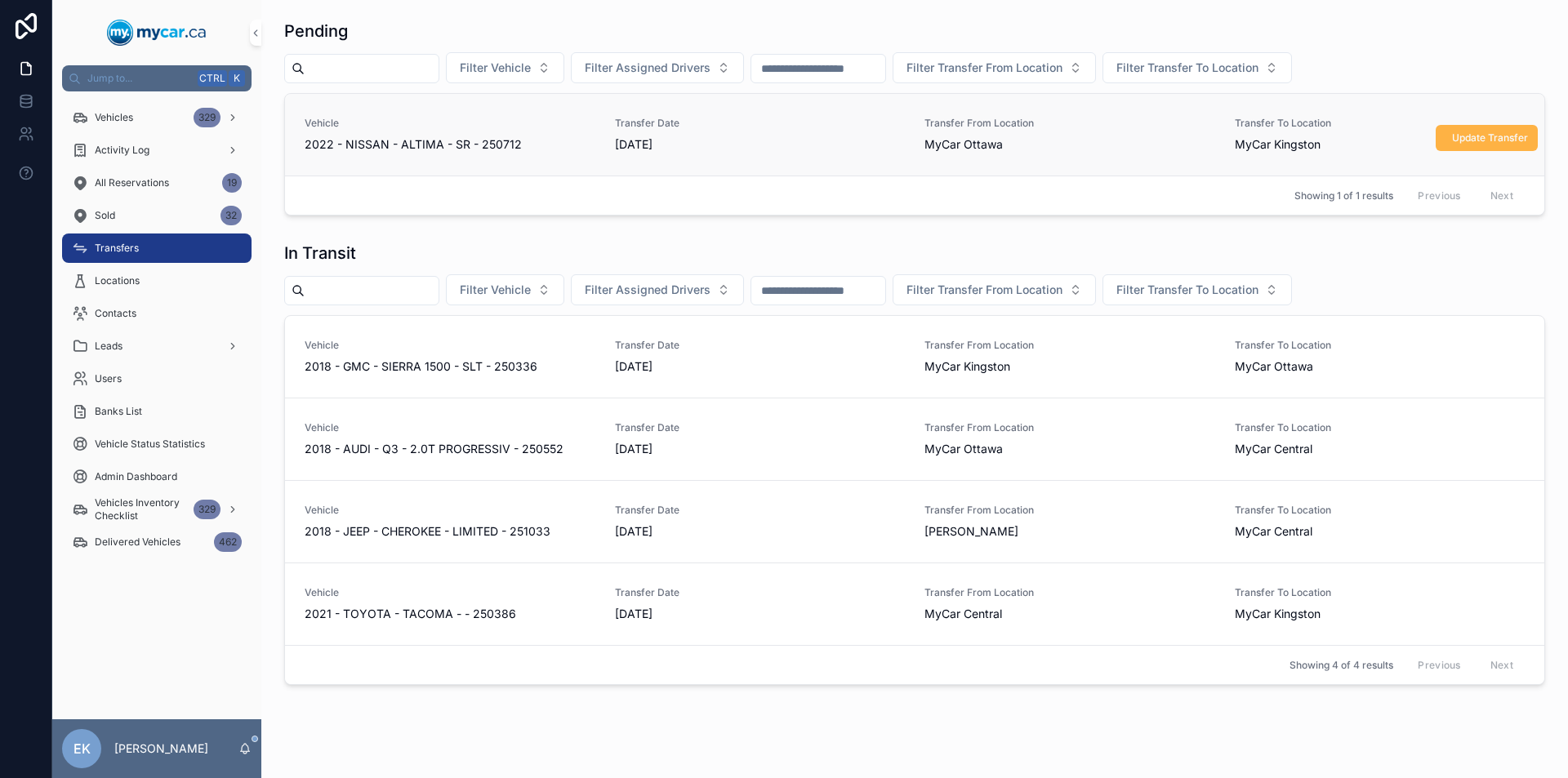
click at [1476, 132] on span "Update Transfer" at bounding box center [1490, 137] width 76 height 13
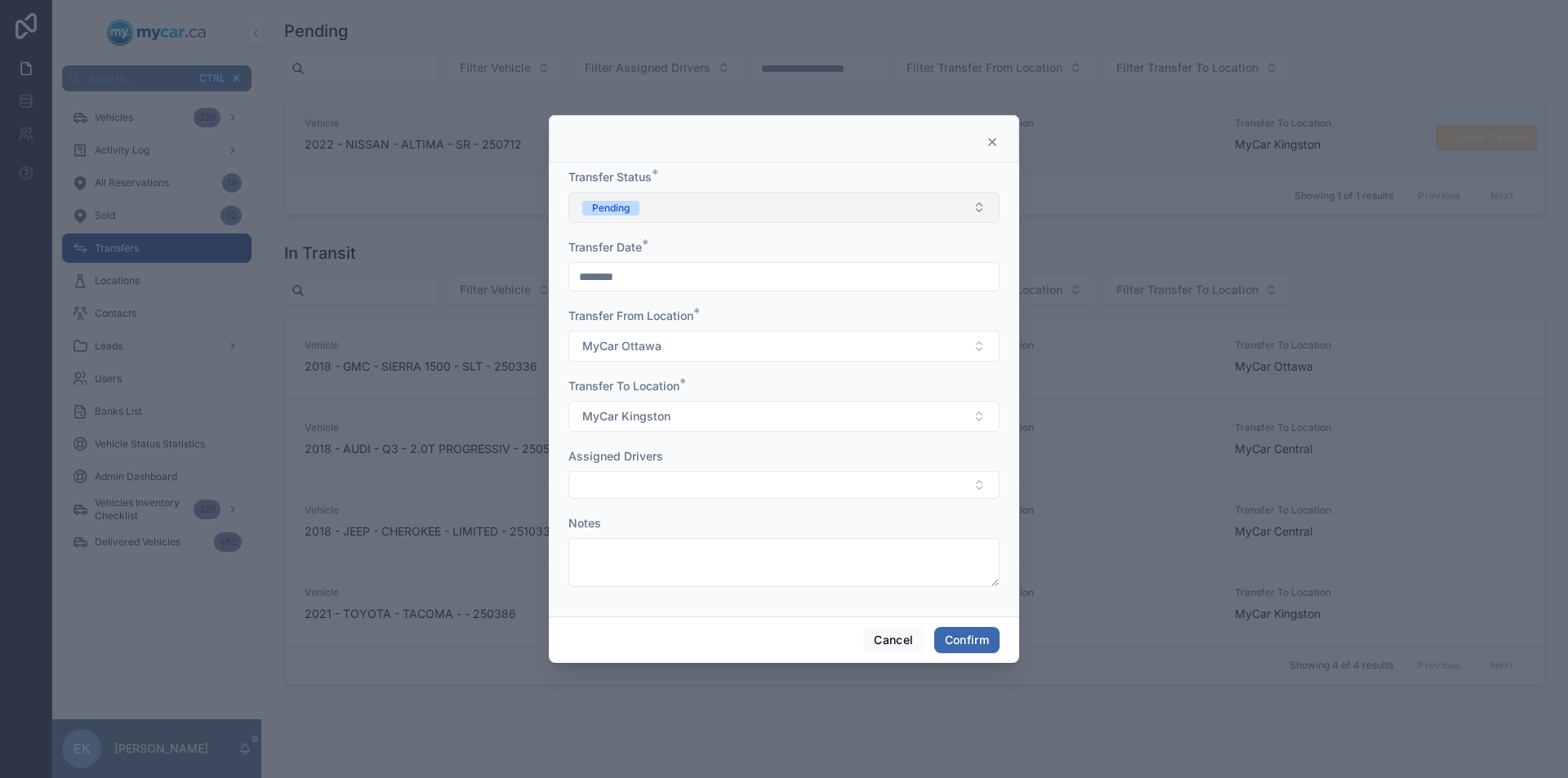
click at [824, 210] on button "Pending" at bounding box center [783, 207] width 431 height 31
click at [609, 321] on div "Completed" at bounding box center [614, 321] width 51 height 14
click at [979, 643] on button "Confirm" at bounding box center [966, 640] width 65 height 26
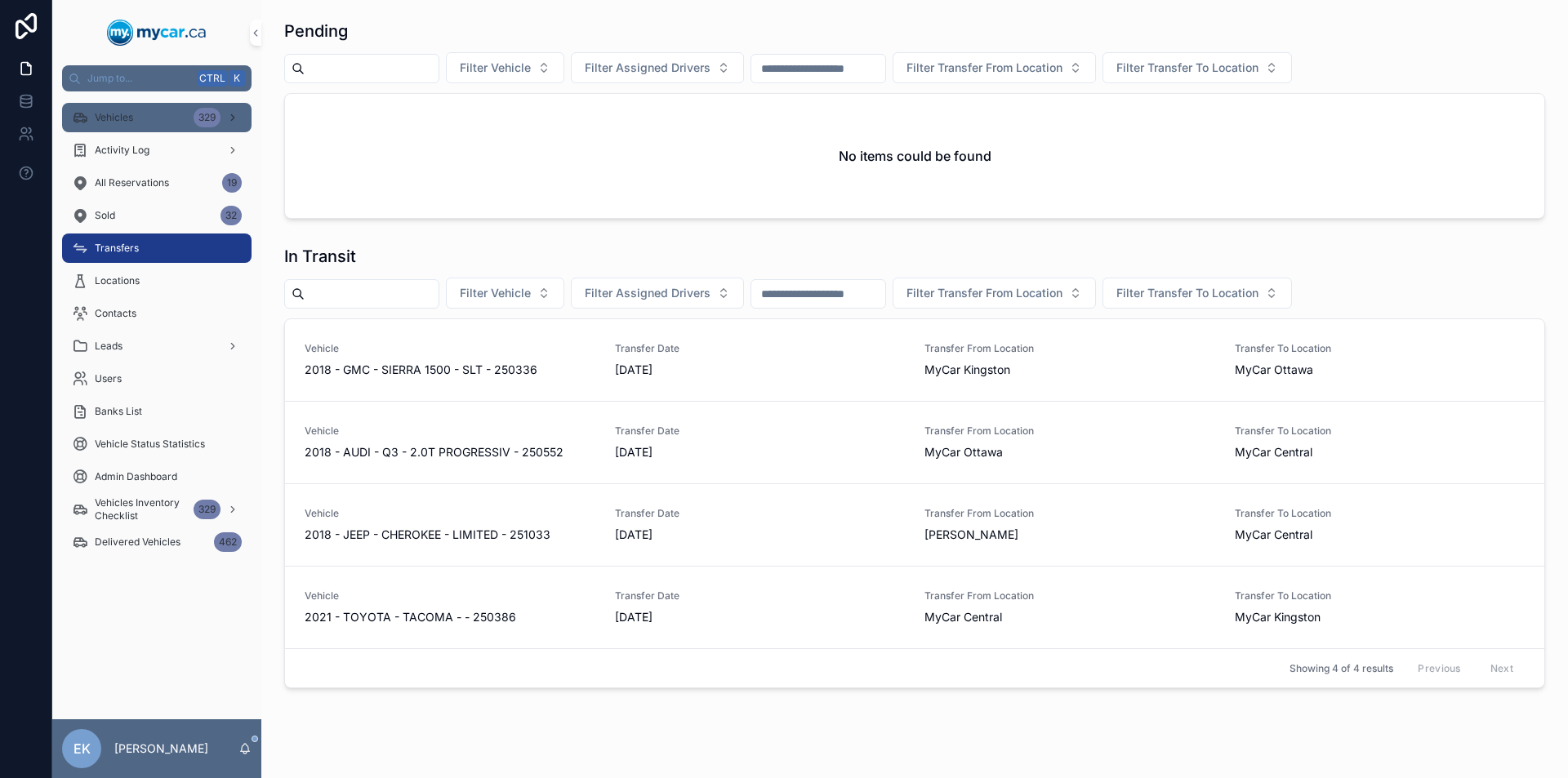
click at [174, 110] on div "Vehicles 329" at bounding box center [156, 117] width 169 height 26
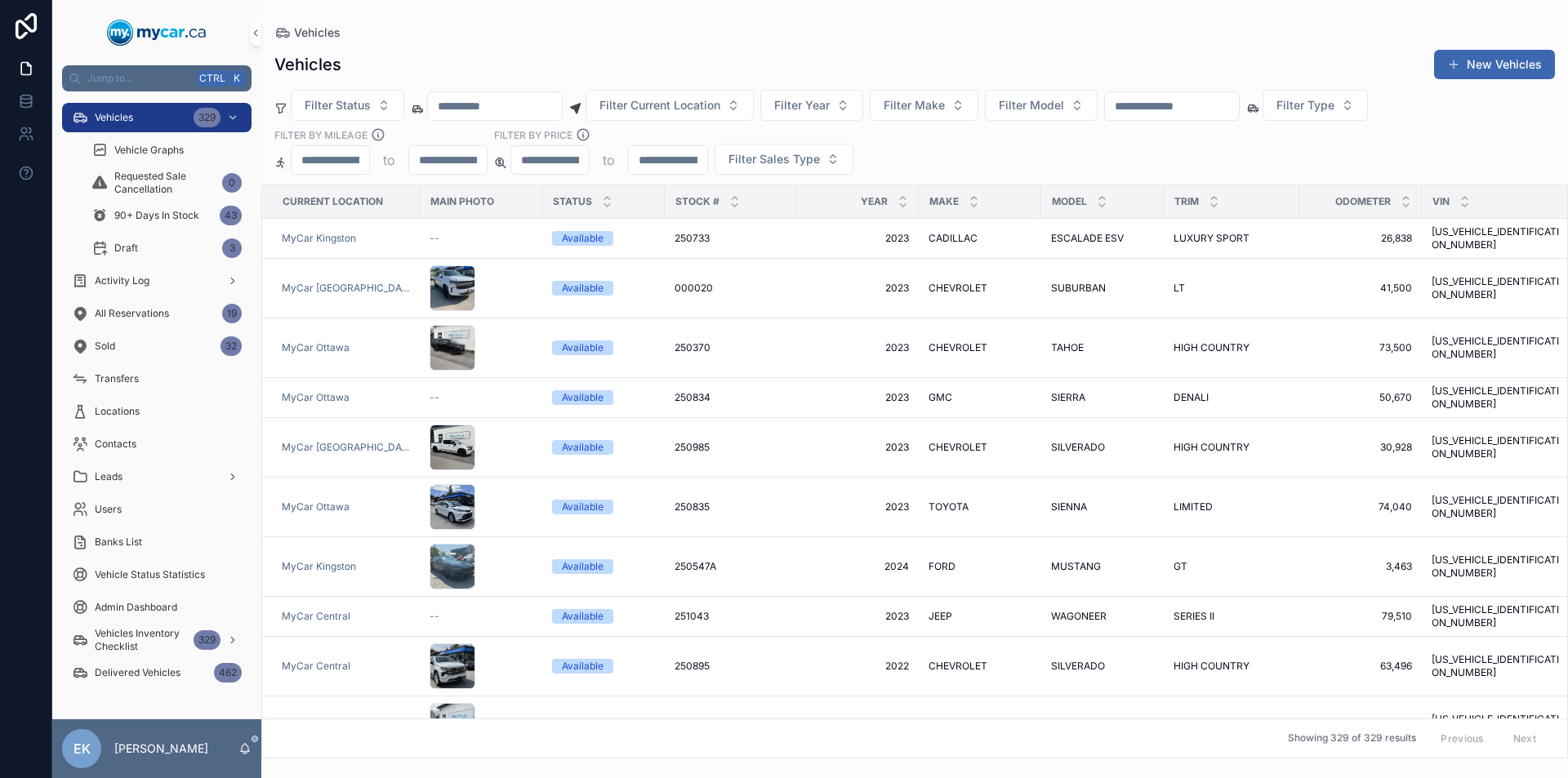
click at [1238, 105] on input "scrollable content" at bounding box center [1172, 105] width 134 height 23
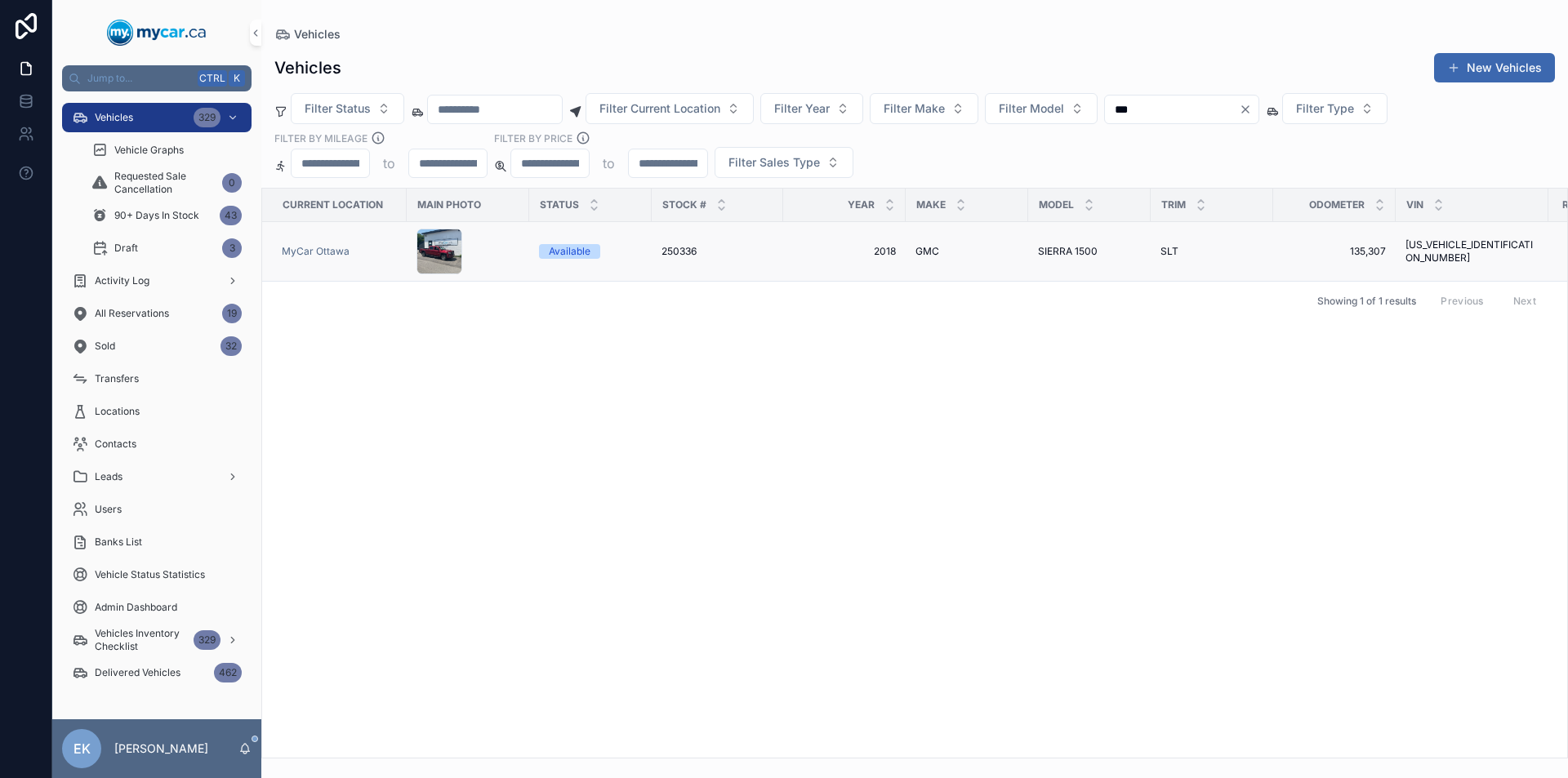
type input "***"
click at [683, 248] on span "250336" at bounding box center [679, 251] width 35 height 13
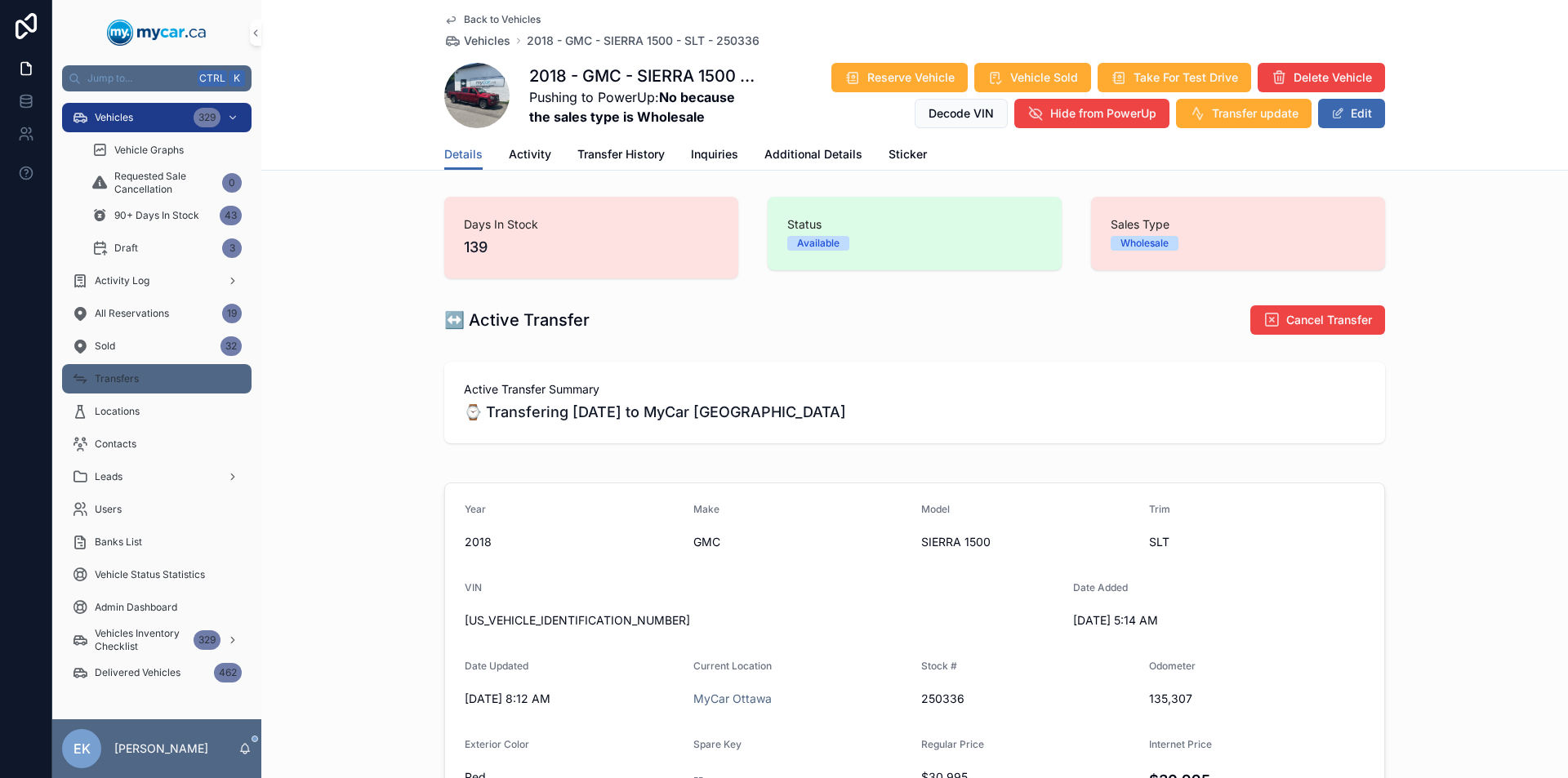
click at [124, 380] on span "Transfers" at bounding box center [116, 378] width 44 height 13
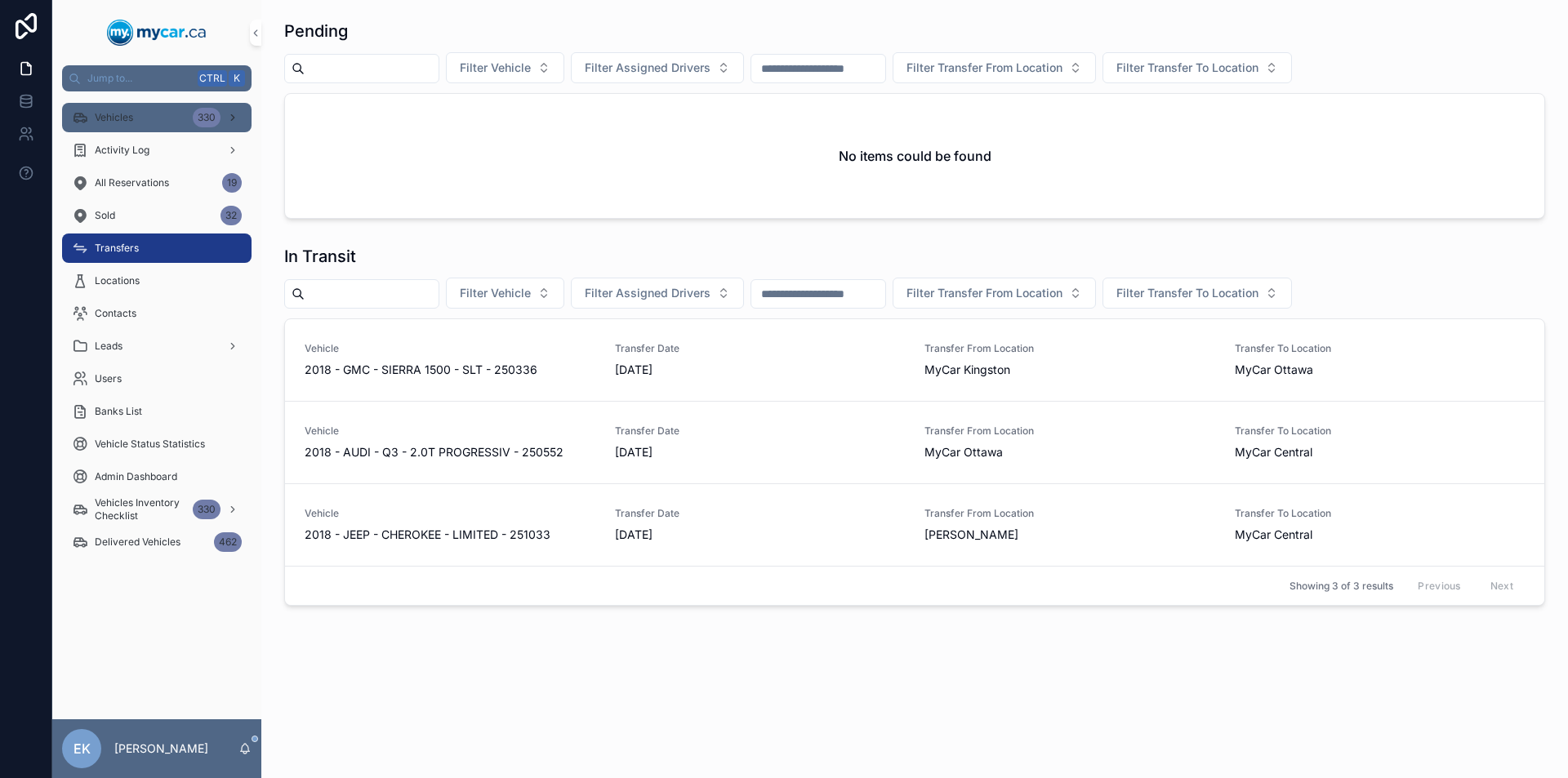
click at [184, 122] on div "Vehicles 330" at bounding box center [156, 117] width 169 height 26
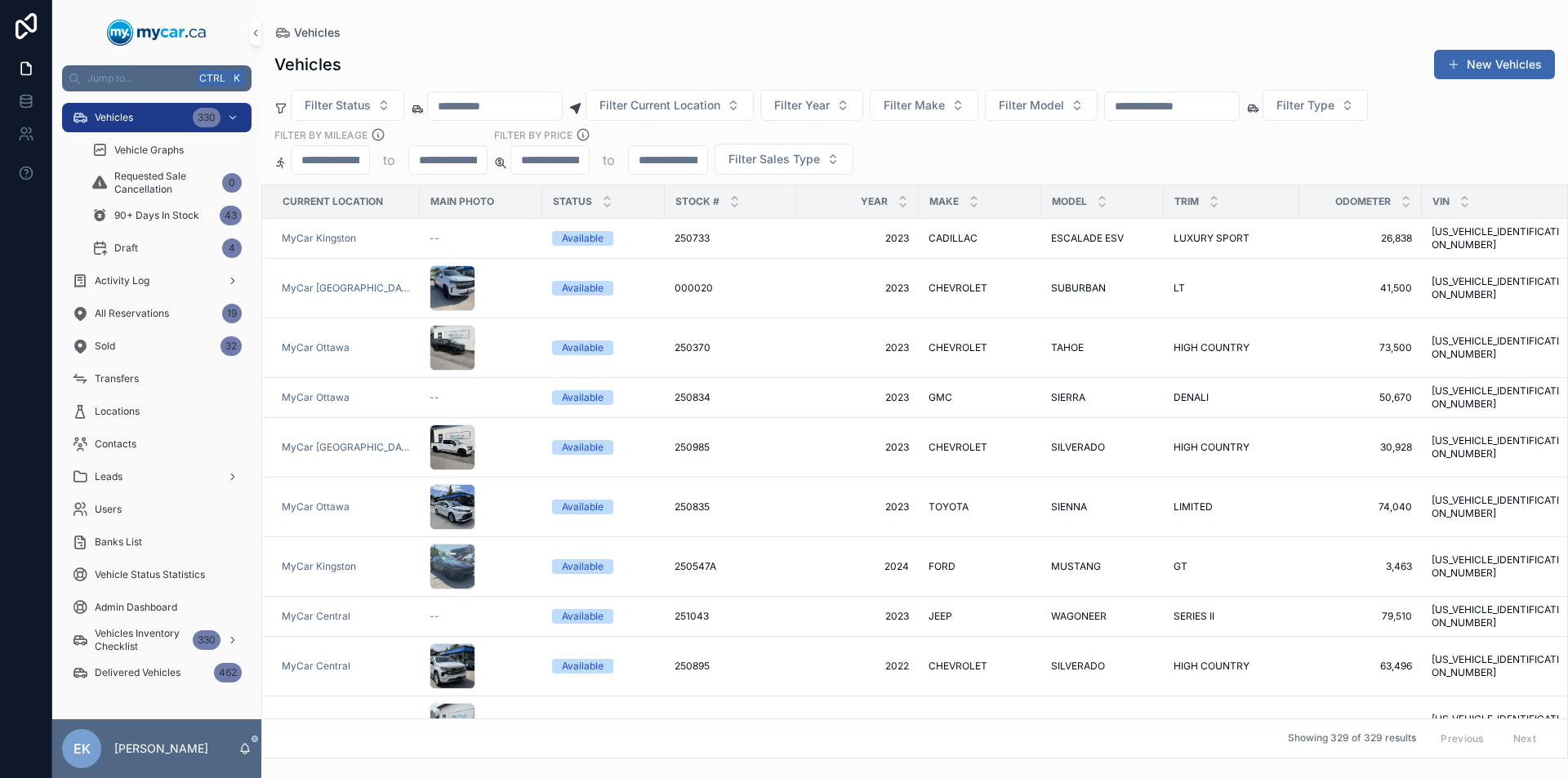
click at [1212, 105] on input "scrollable content" at bounding box center [1172, 105] width 134 height 23
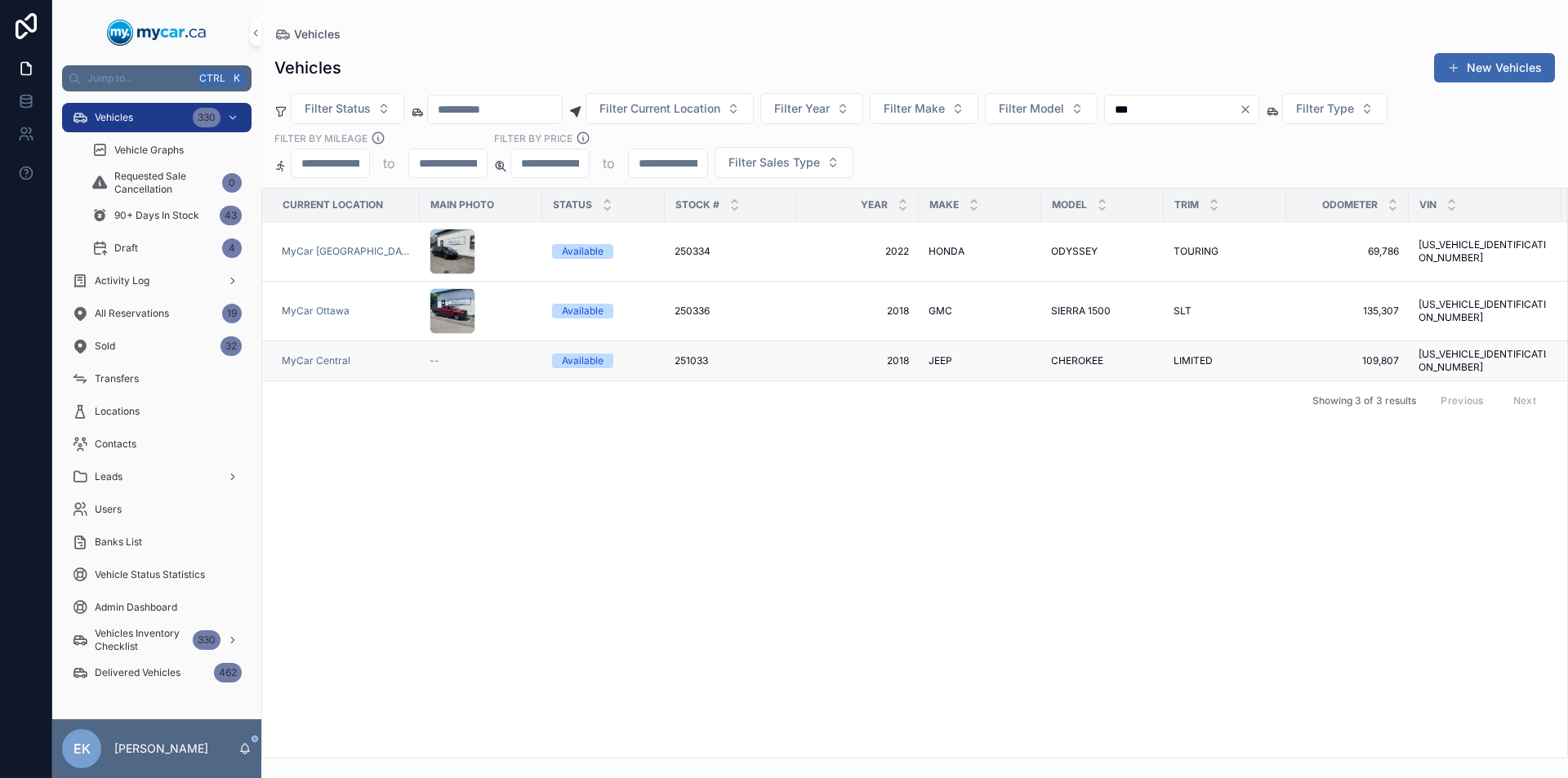
type input "***"
click at [1065, 354] on span "CHEROKEE" at bounding box center [1077, 360] width 52 height 13
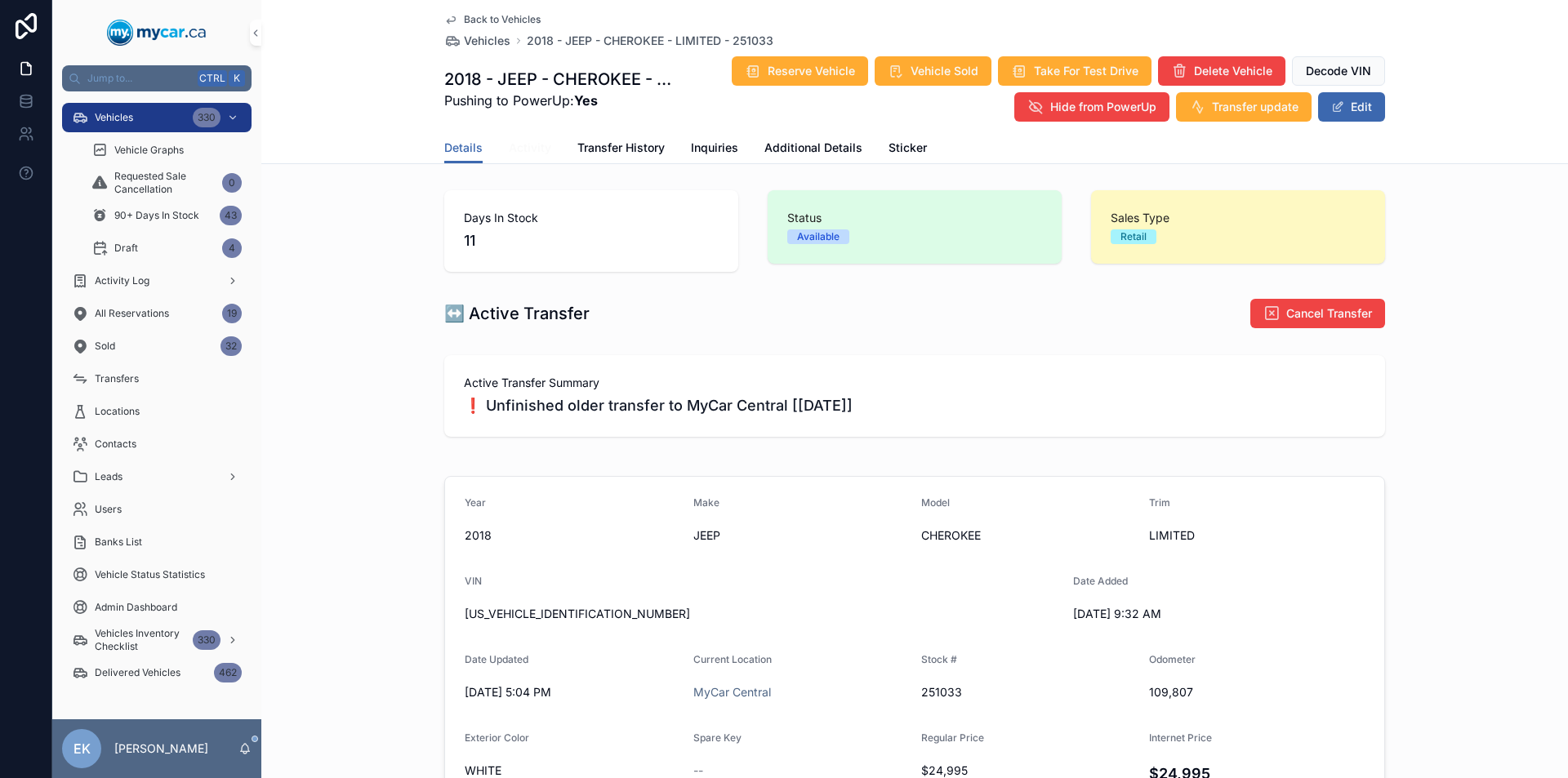
click at [529, 151] on span "Activity" at bounding box center [529, 148] width 42 height 16
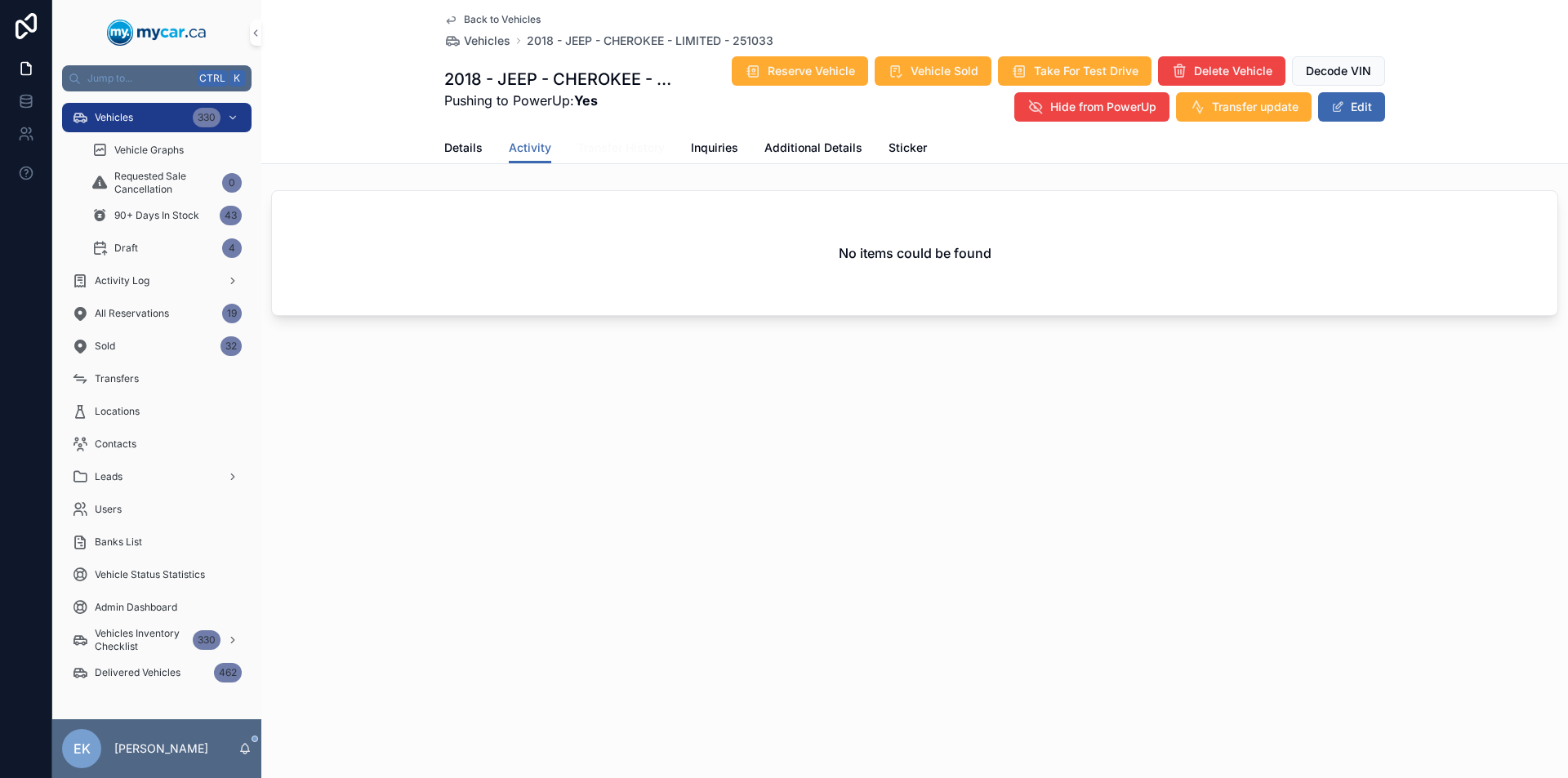
click at [604, 154] on span "Transfer History" at bounding box center [621, 148] width 88 height 16
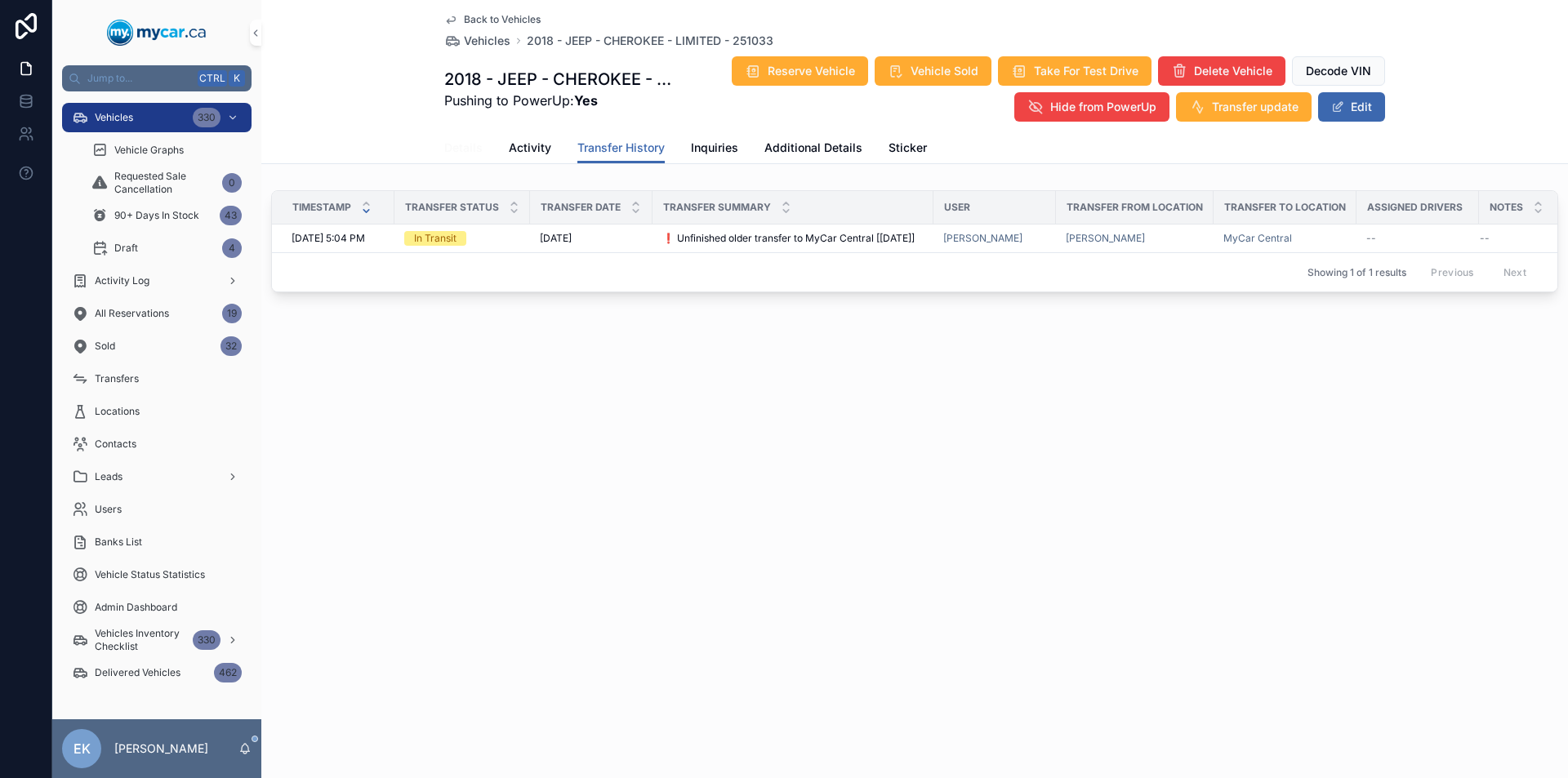
click at [456, 145] on span "Details" at bounding box center [464, 148] width 39 height 16
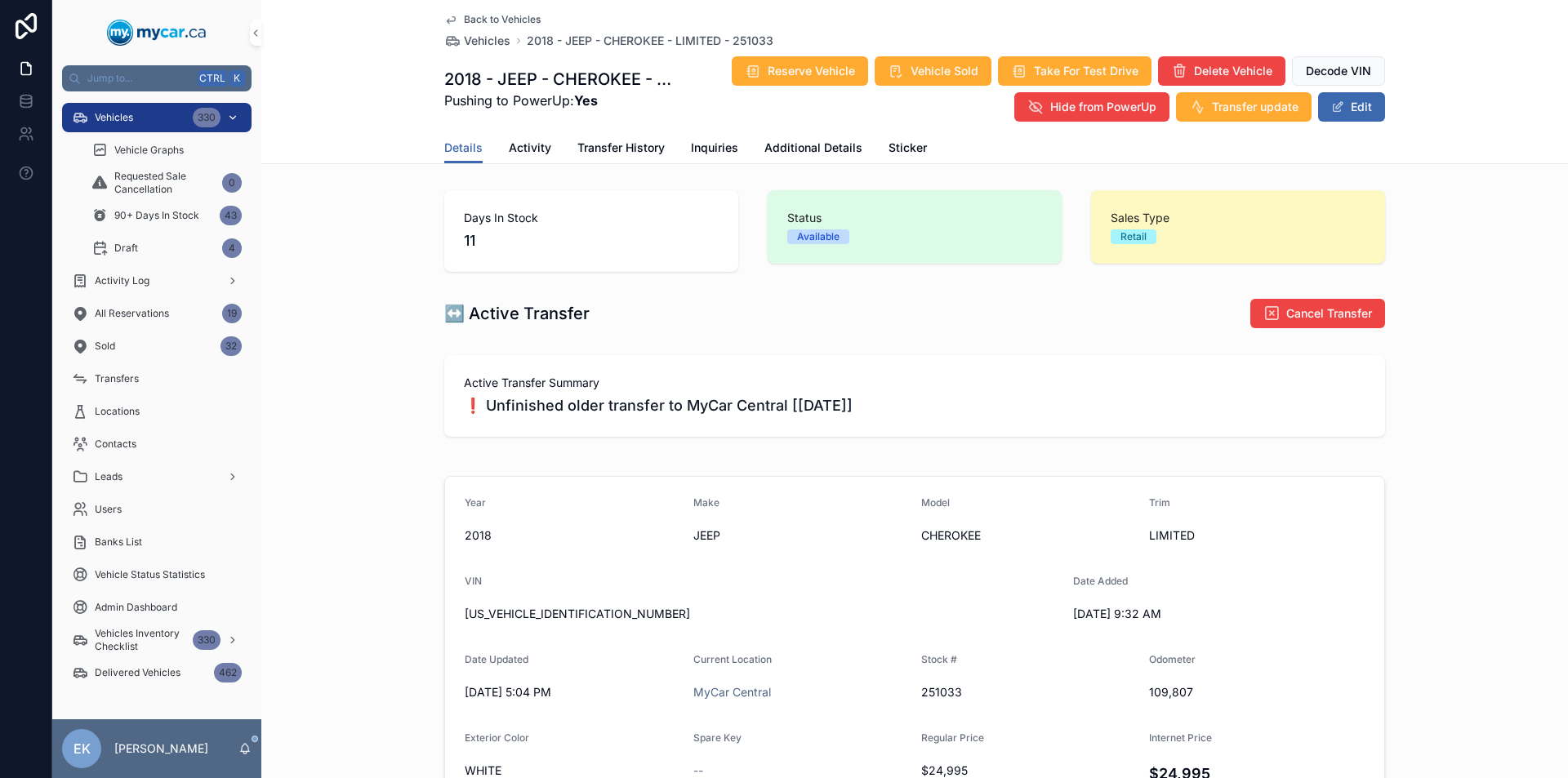
click at [167, 110] on div "Vehicles 330" at bounding box center [156, 117] width 169 height 26
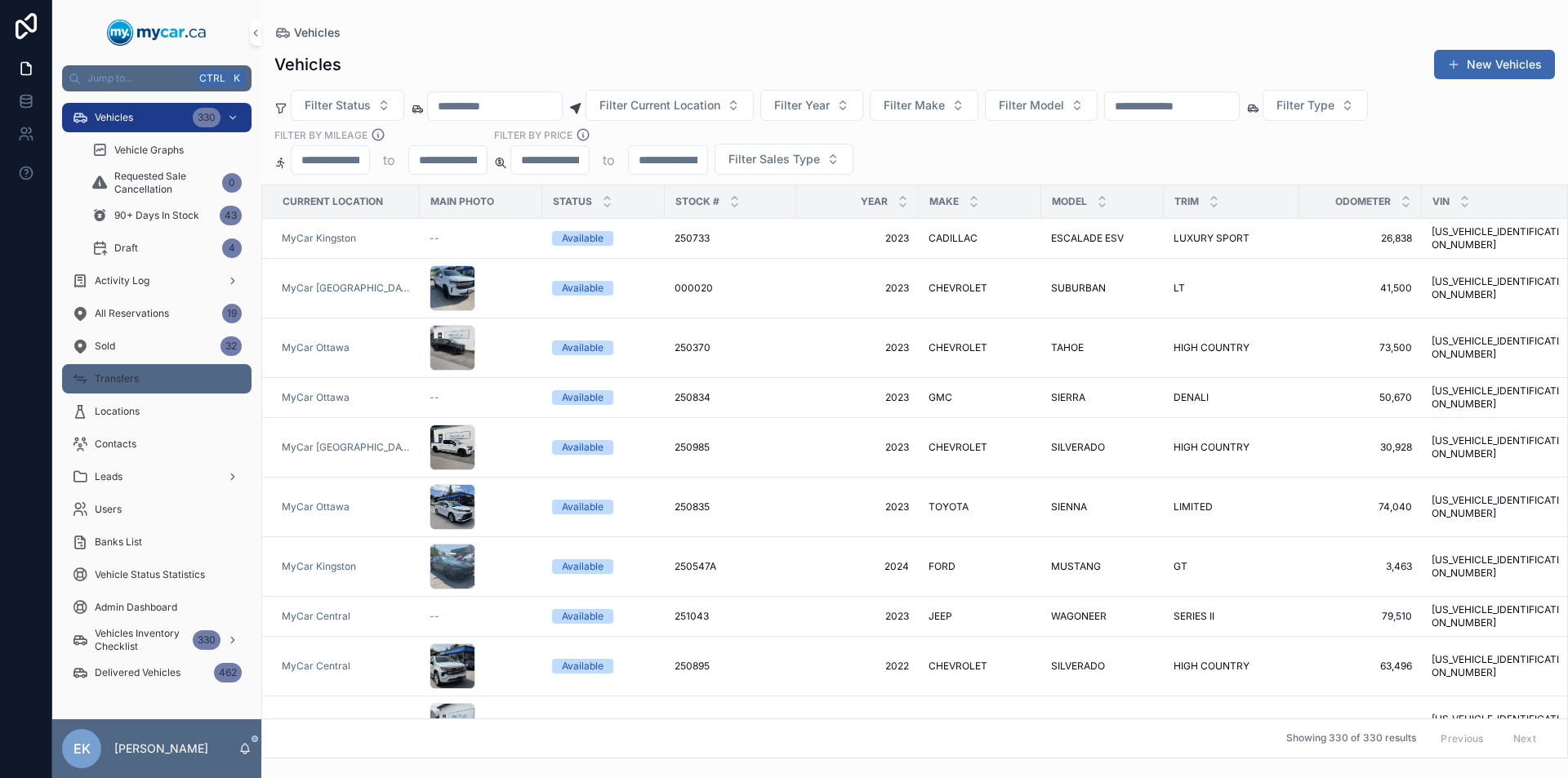
click at [132, 380] on span "Transfers" at bounding box center [116, 378] width 44 height 13
